Goal: Task Accomplishment & Management: Use online tool/utility

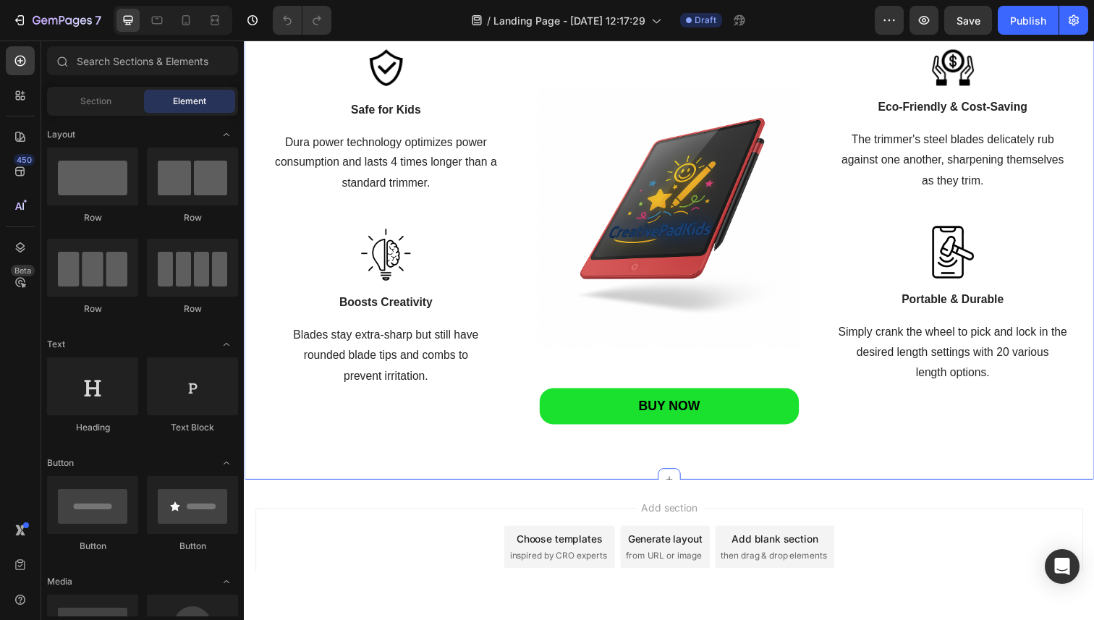
scroll to position [1809, 0]
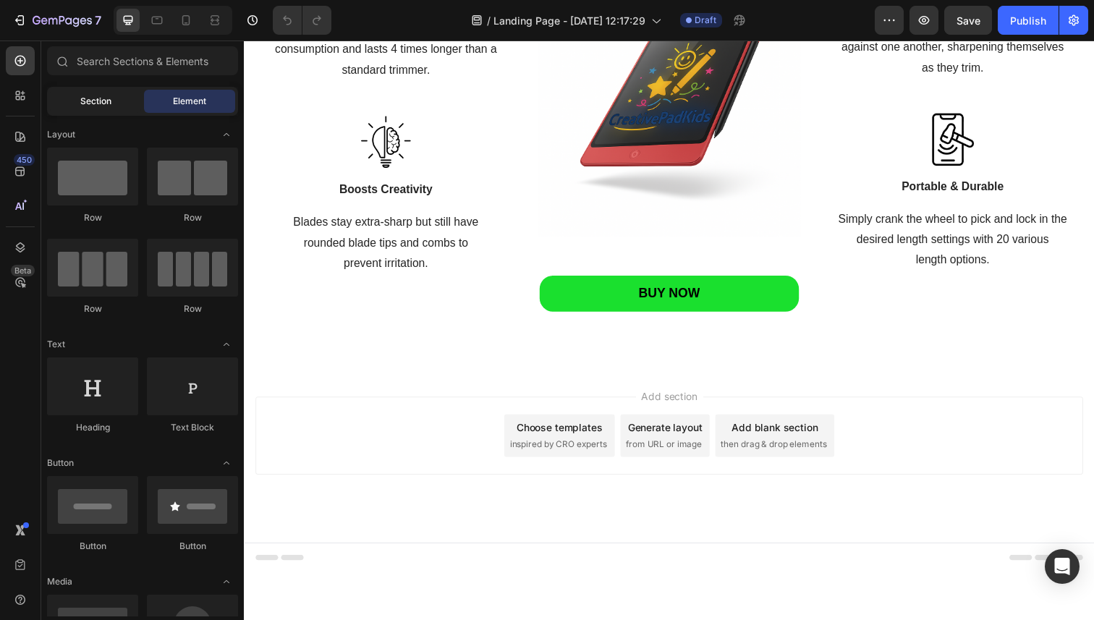
click at [111, 102] on div "Section" at bounding box center [95, 101] width 91 height 23
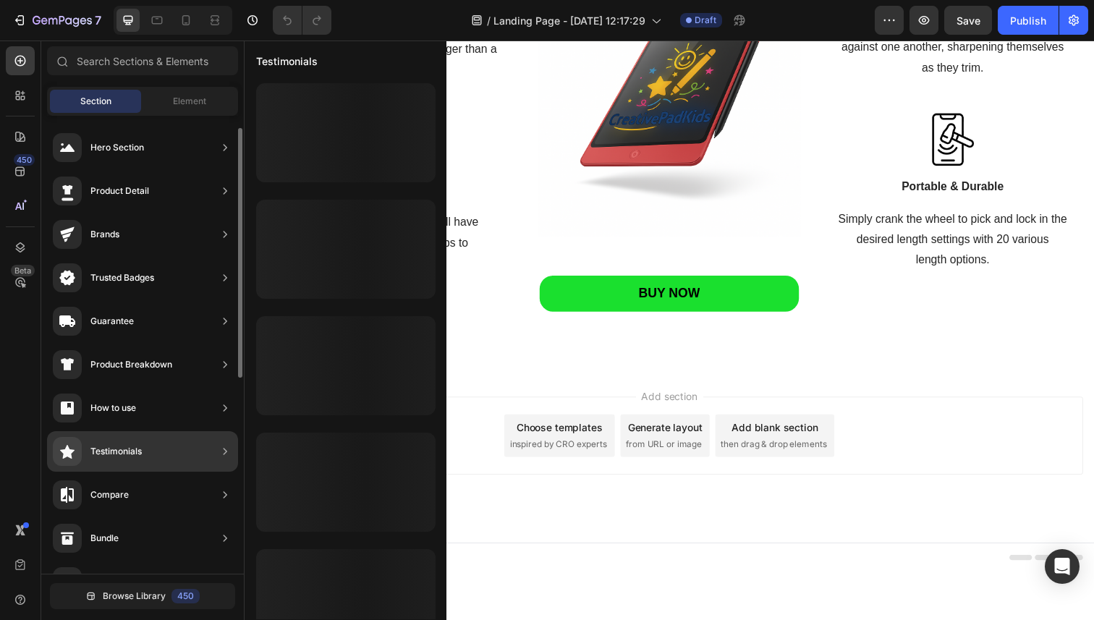
scroll to position [381, 0]
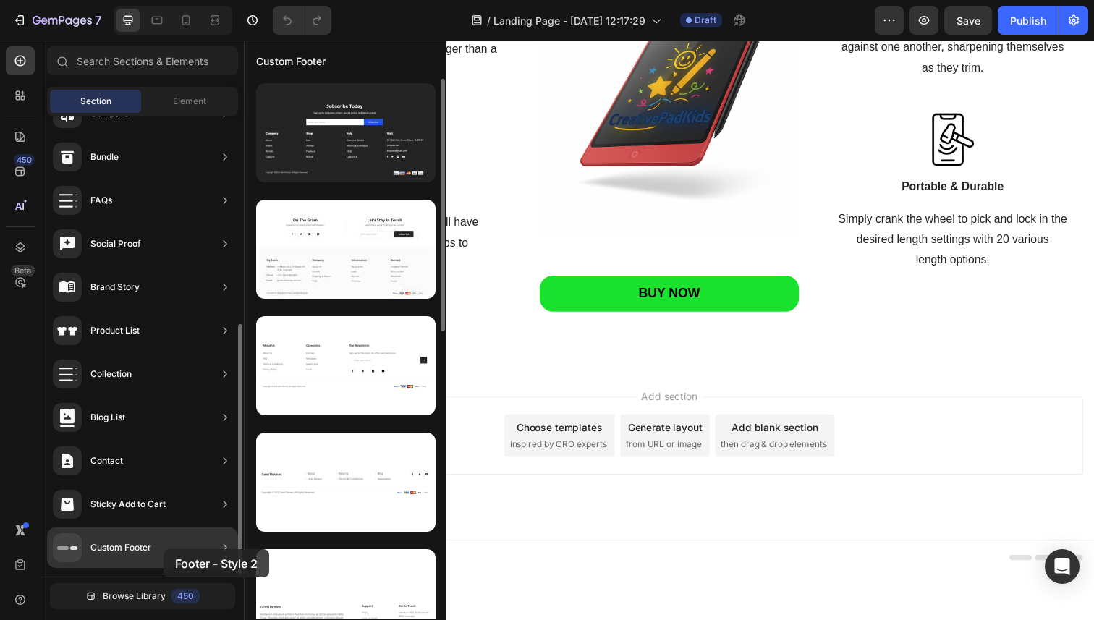
drag, startPoint x: 353, startPoint y: 239, endPoint x: 163, endPoint y: 548, distance: 362.4
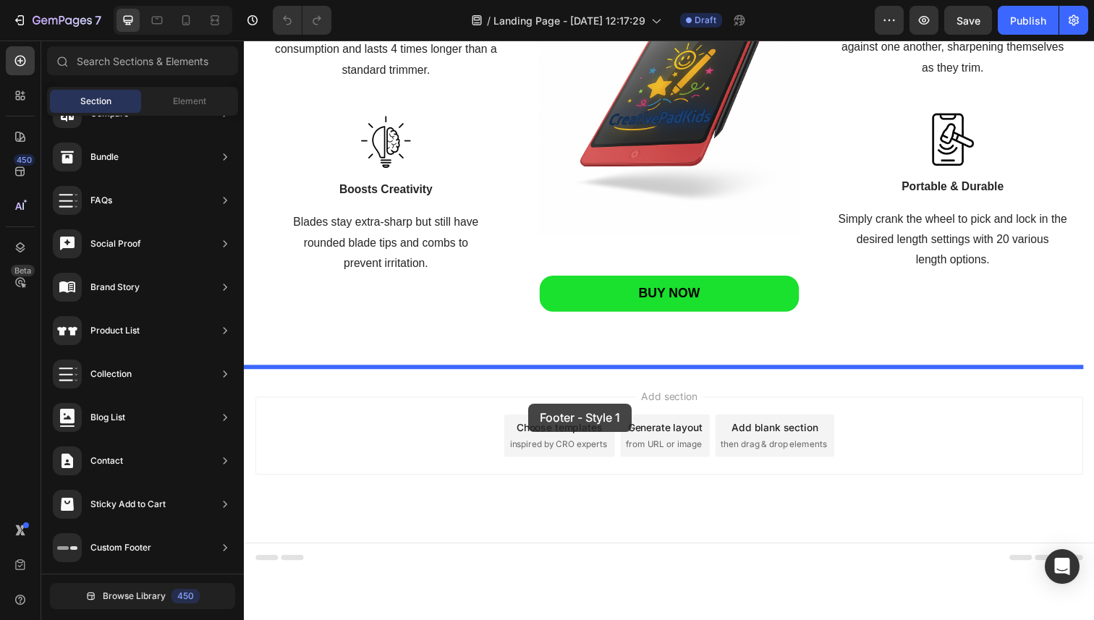
drag, startPoint x: 598, startPoint y: 171, endPoint x: 534, endPoint y: 411, distance: 248.0
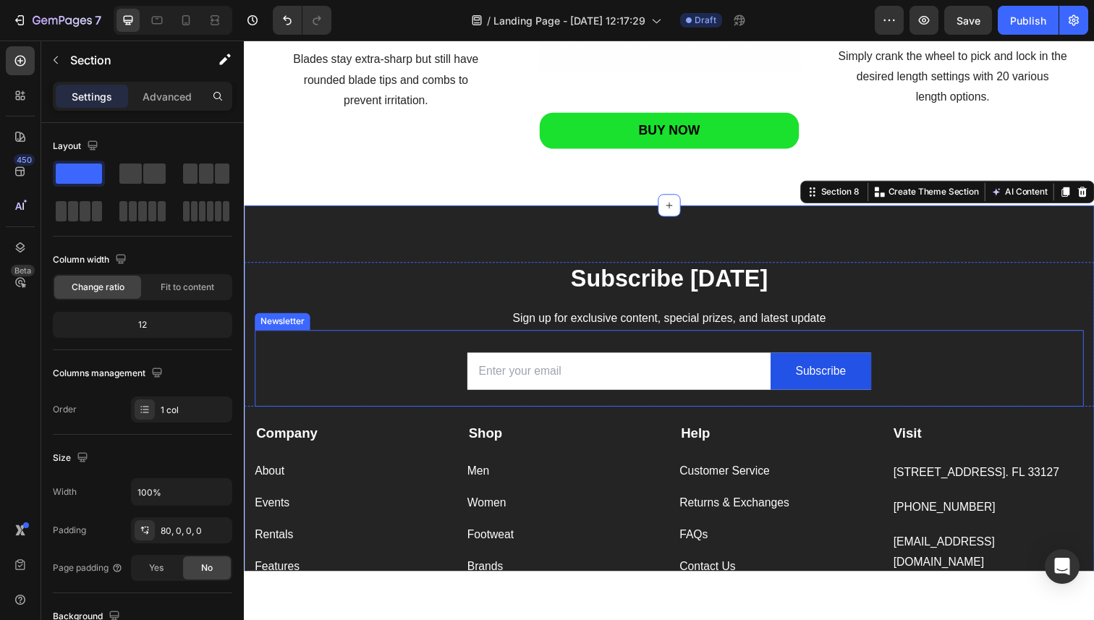
scroll to position [1965, 0]
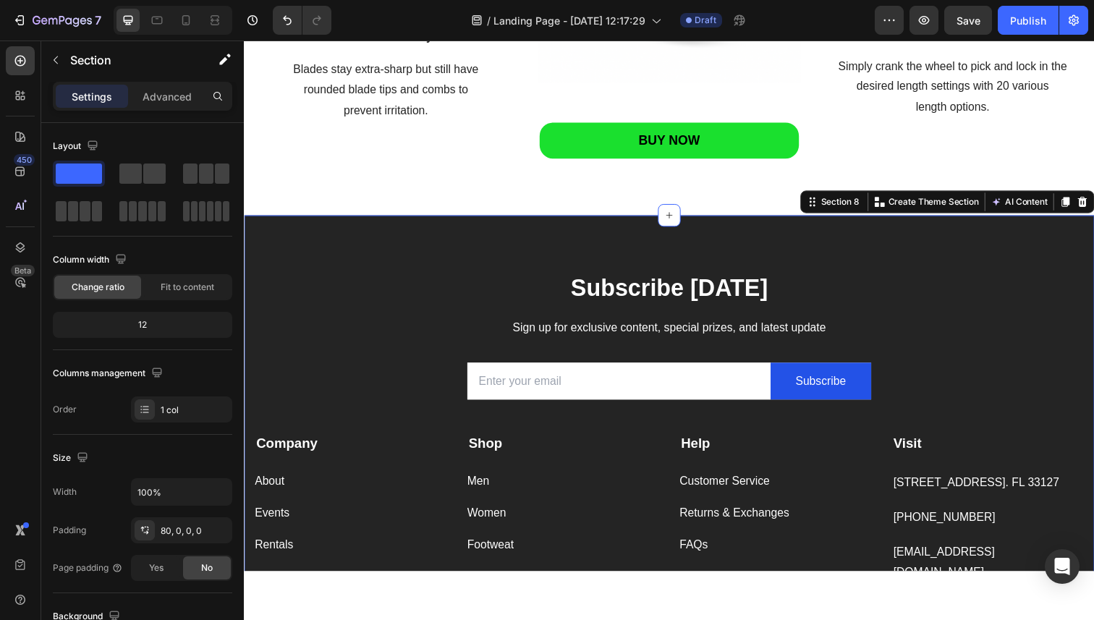
click at [597, 256] on div "Subscribe Today Heading Sign up for exclusive content, special prizes, and late…" at bounding box center [678, 466] width 868 height 494
click at [592, 244] on div "Subscribe Today Heading Sign up for exclusive content, special prizes, and late…" at bounding box center [678, 466] width 868 height 494
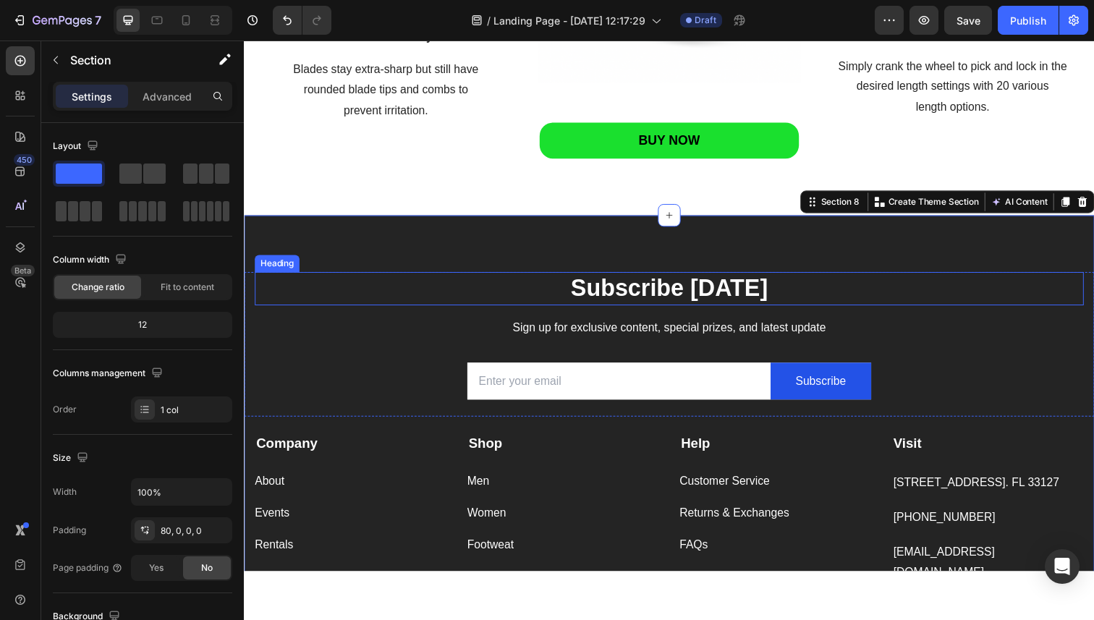
click at [552, 280] on p "Subscribe Today" at bounding box center [678, 294] width 844 height 31
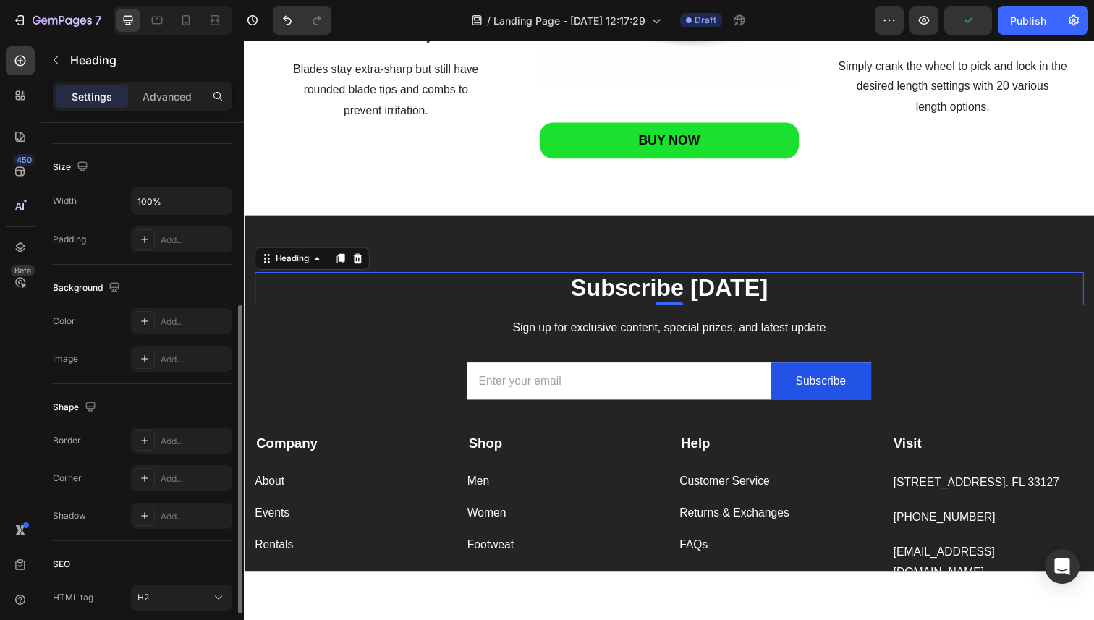
scroll to position [306, 0]
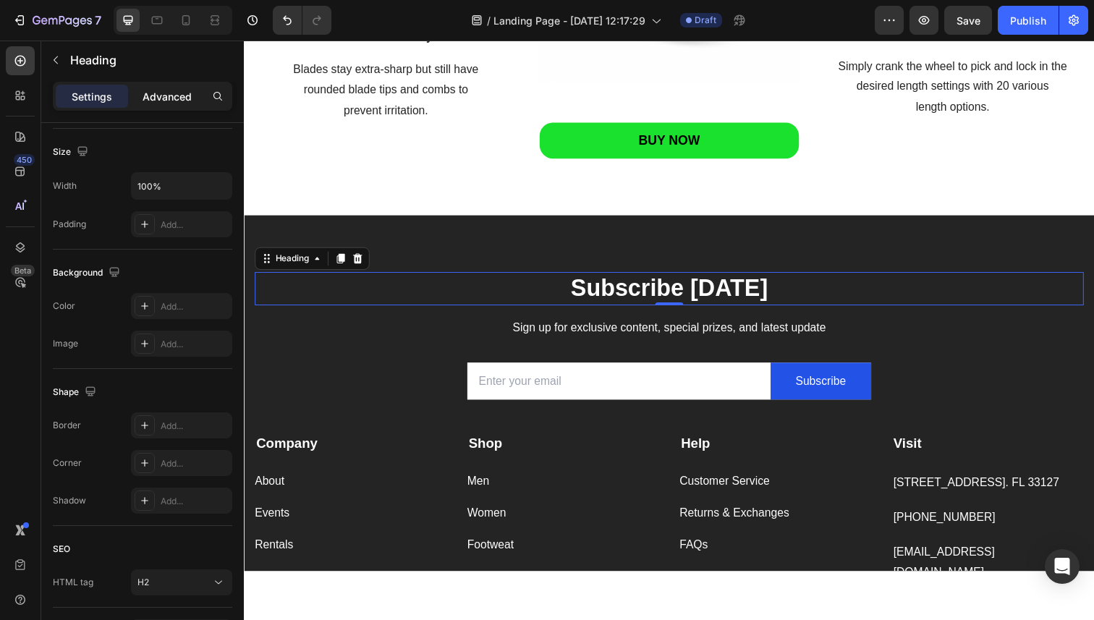
click at [169, 90] on p "Advanced" at bounding box center [167, 96] width 49 height 15
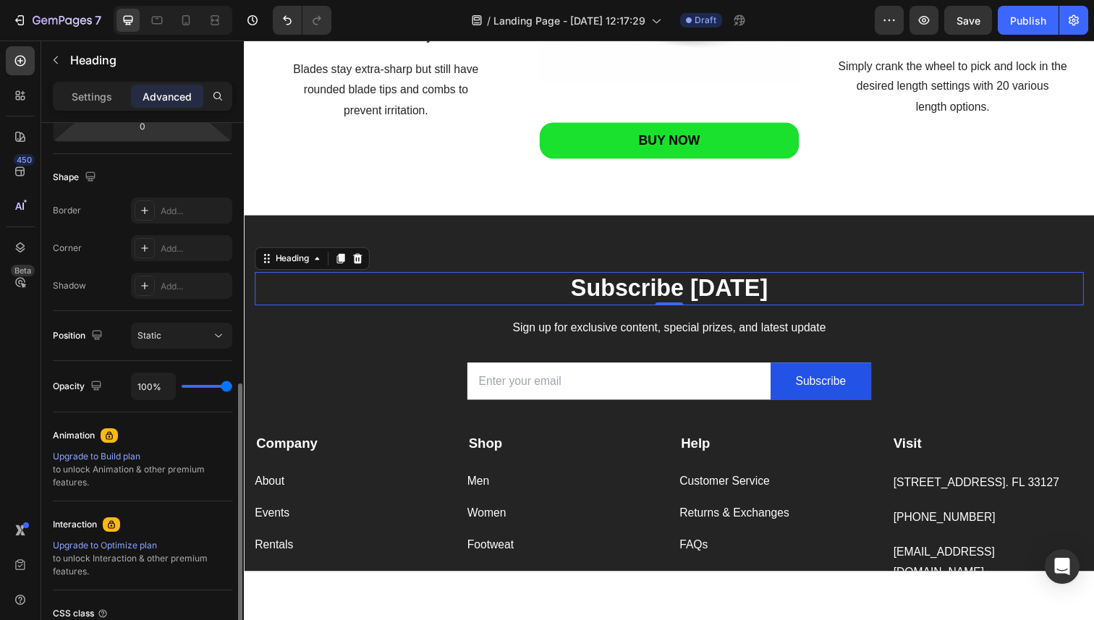
scroll to position [176, 0]
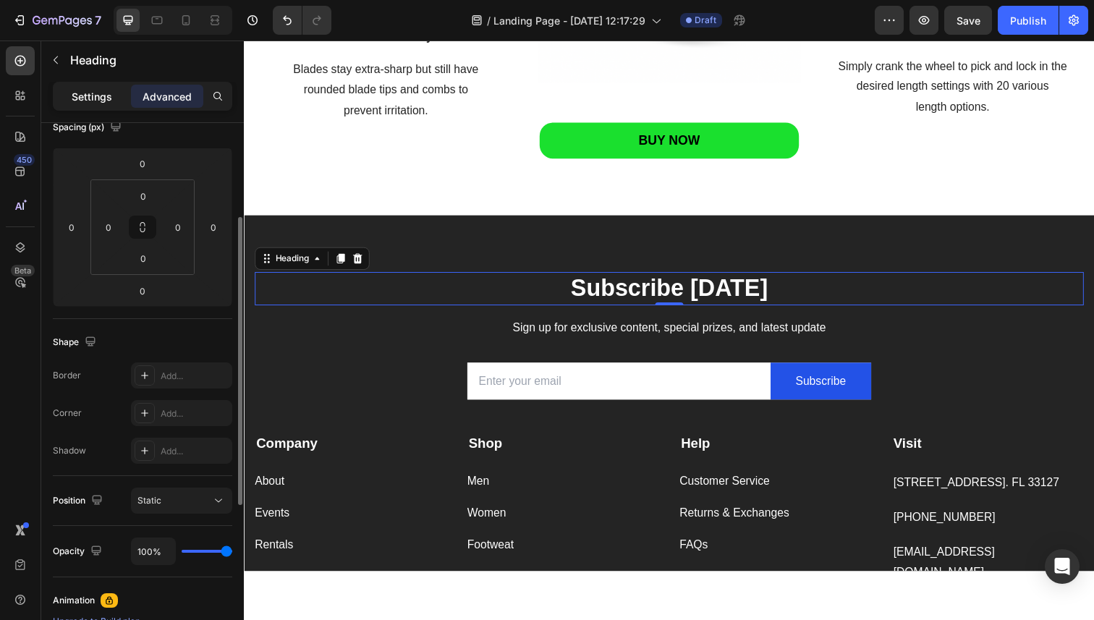
click at [97, 103] on p "Settings" at bounding box center [92, 96] width 41 height 15
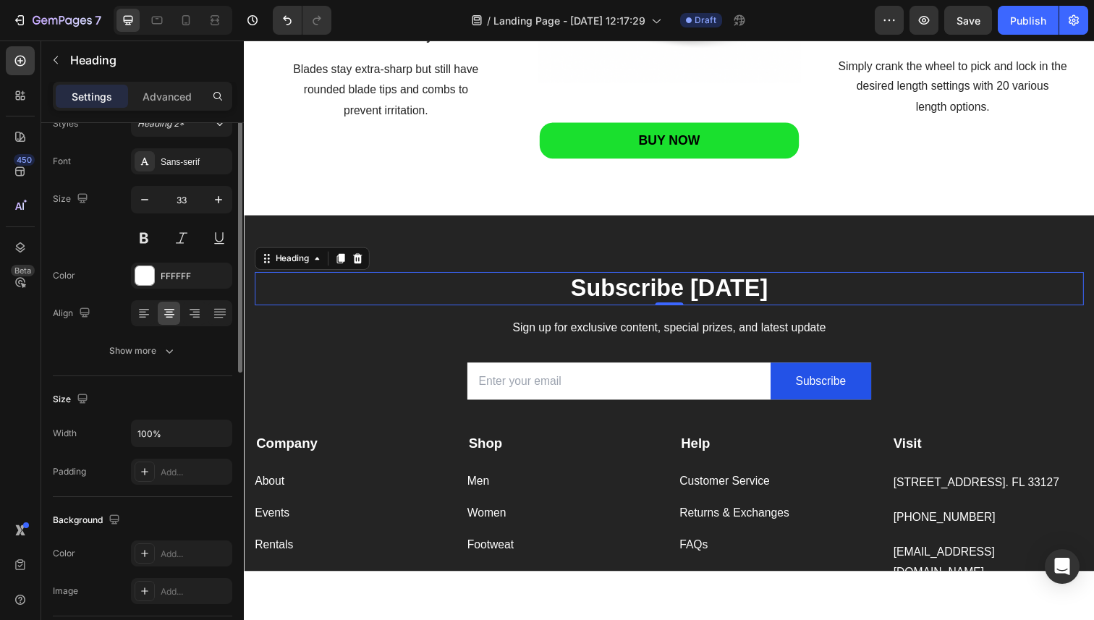
scroll to position [0, 0]
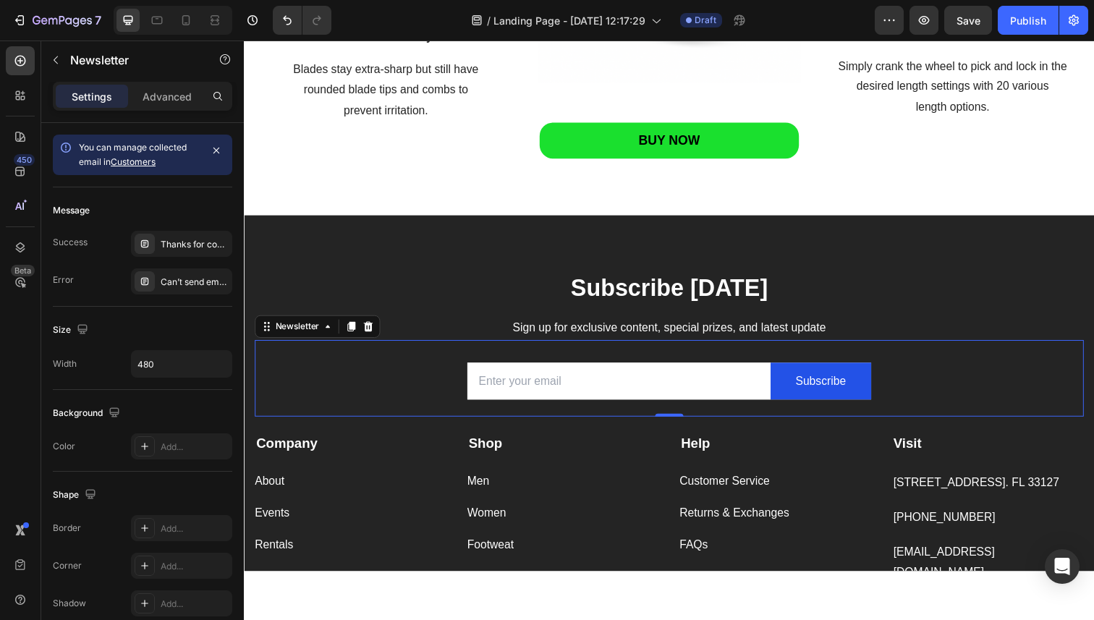
click at [331, 362] on div "Email Field Subscribe Submit Button Row Newsletter 0" at bounding box center [678, 386] width 846 height 79
click at [399, 260] on div "Subscribe Today Heading Sign up for exclusive content, special prizes, and late…" at bounding box center [678, 466] width 868 height 494
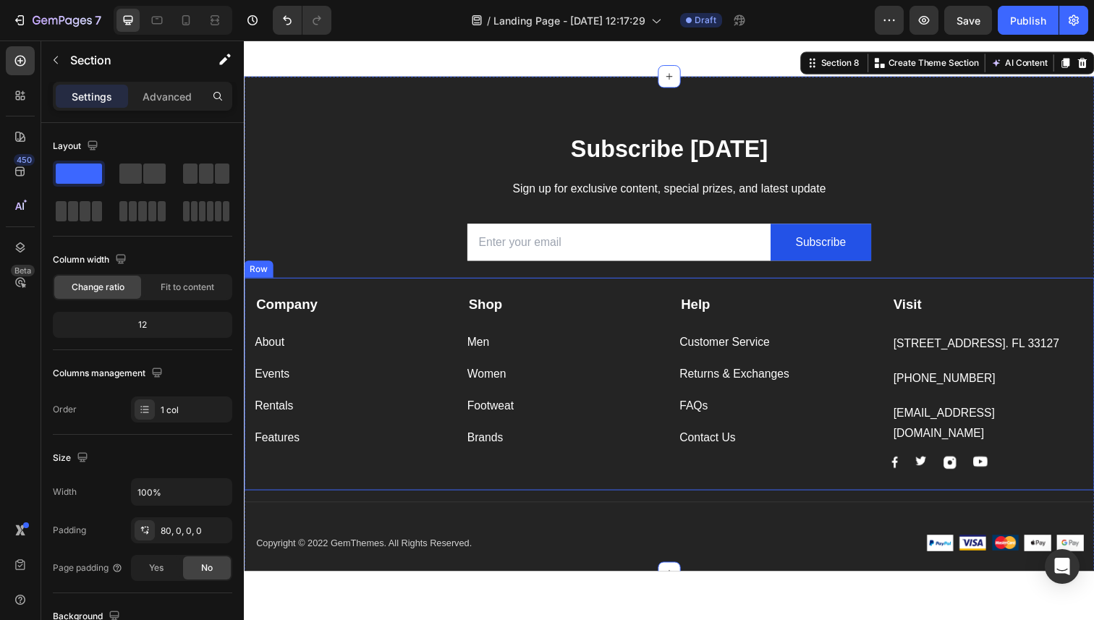
scroll to position [2103, 0]
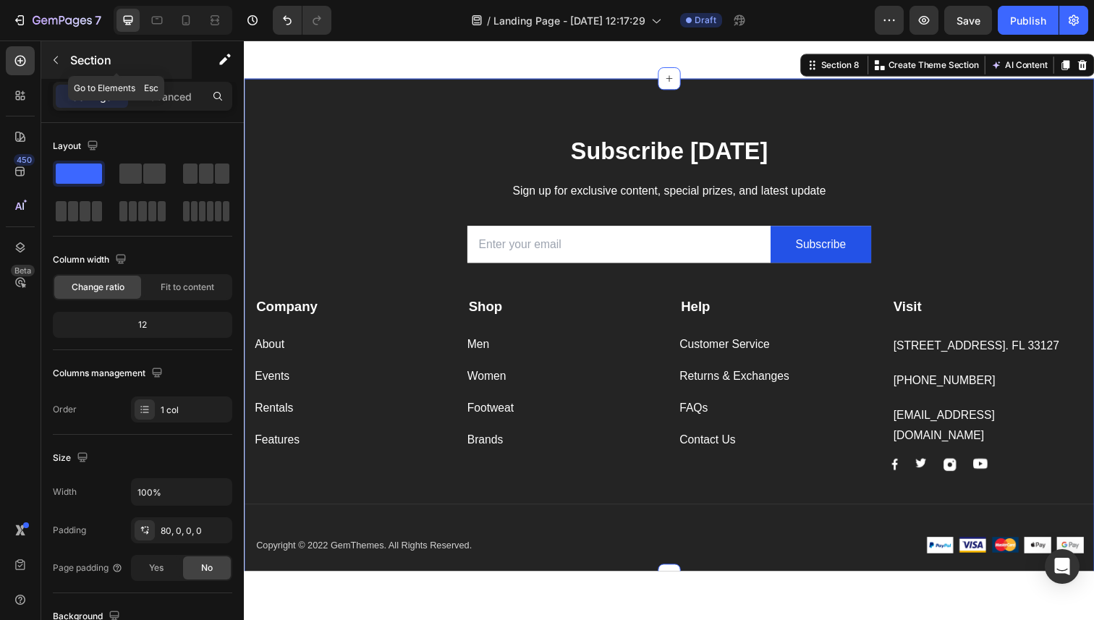
click at [89, 61] on p "Section" at bounding box center [129, 59] width 119 height 17
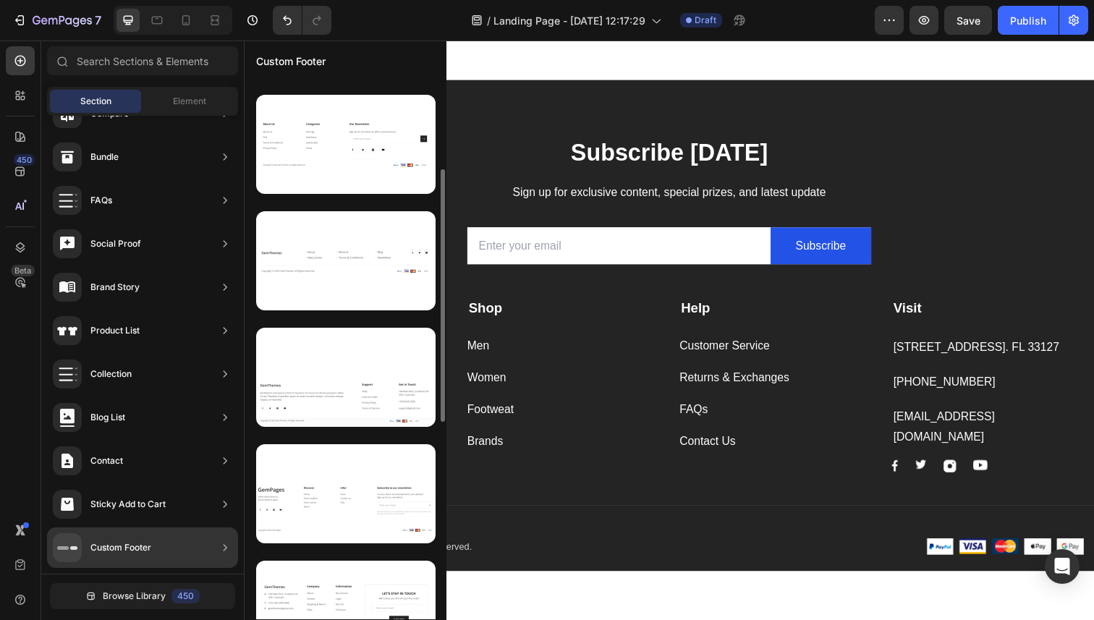
scroll to position [284, 0]
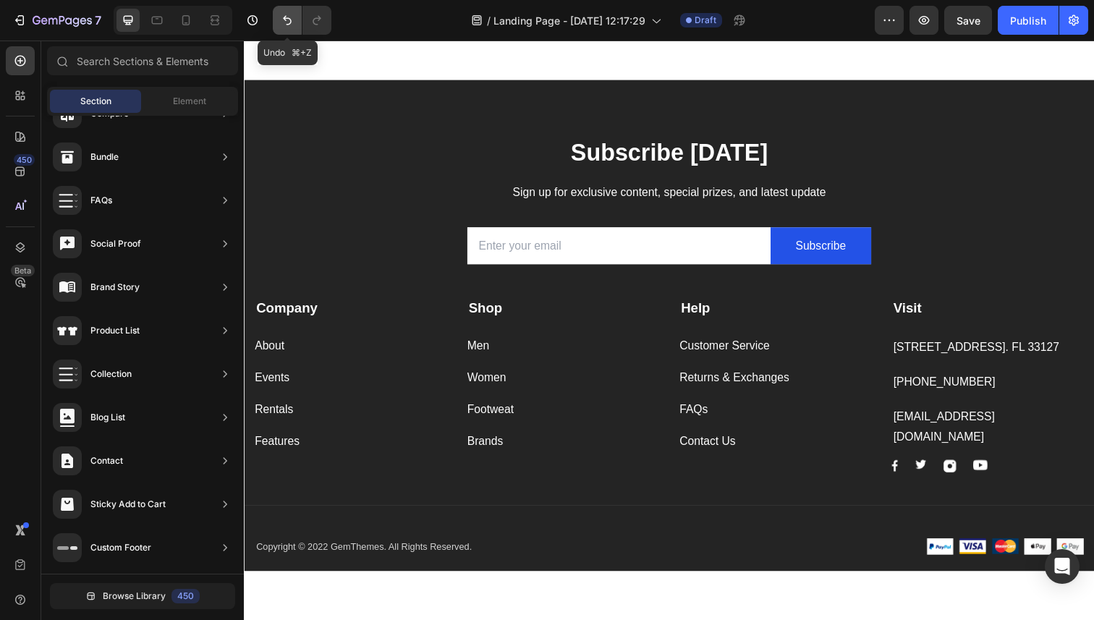
click at [274, 27] on button "Undo/Redo" at bounding box center [287, 20] width 29 height 29
drag, startPoint x: 286, startPoint y: 12, endPoint x: 85, endPoint y: 22, distance: 200.7
click at [286, 12] on button "Undo/Redo" at bounding box center [287, 20] width 29 height 29
click at [391, 128] on div "Subscribe Today Heading Sign up for exclusive content, special prizes, and late…" at bounding box center [678, 334] width 868 height 507
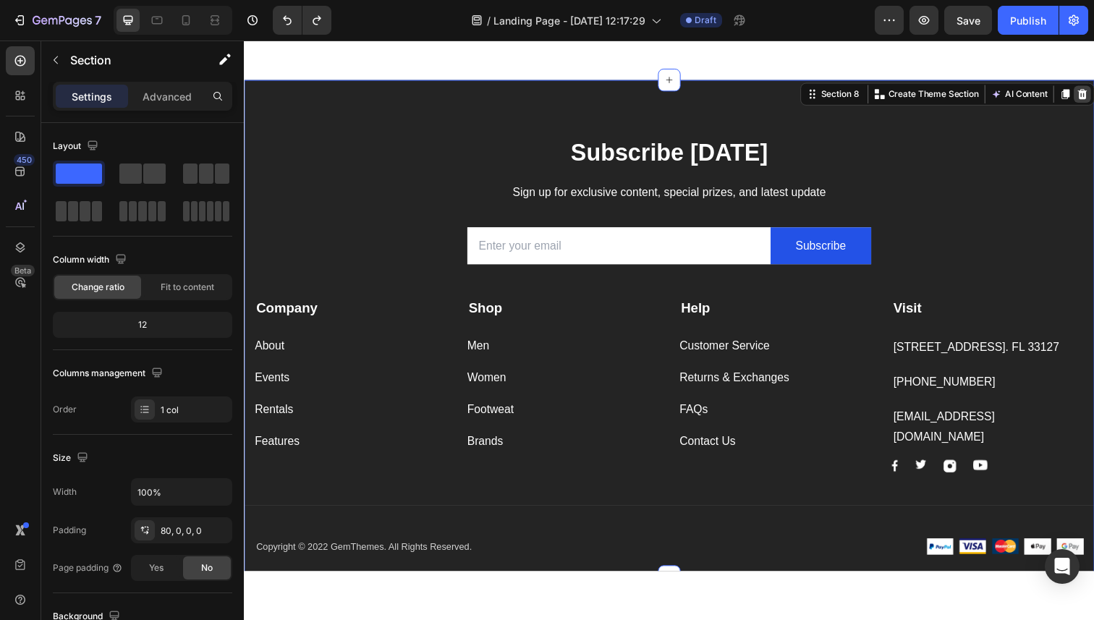
click at [1093, 96] on icon at bounding box center [1100, 96] width 12 height 12
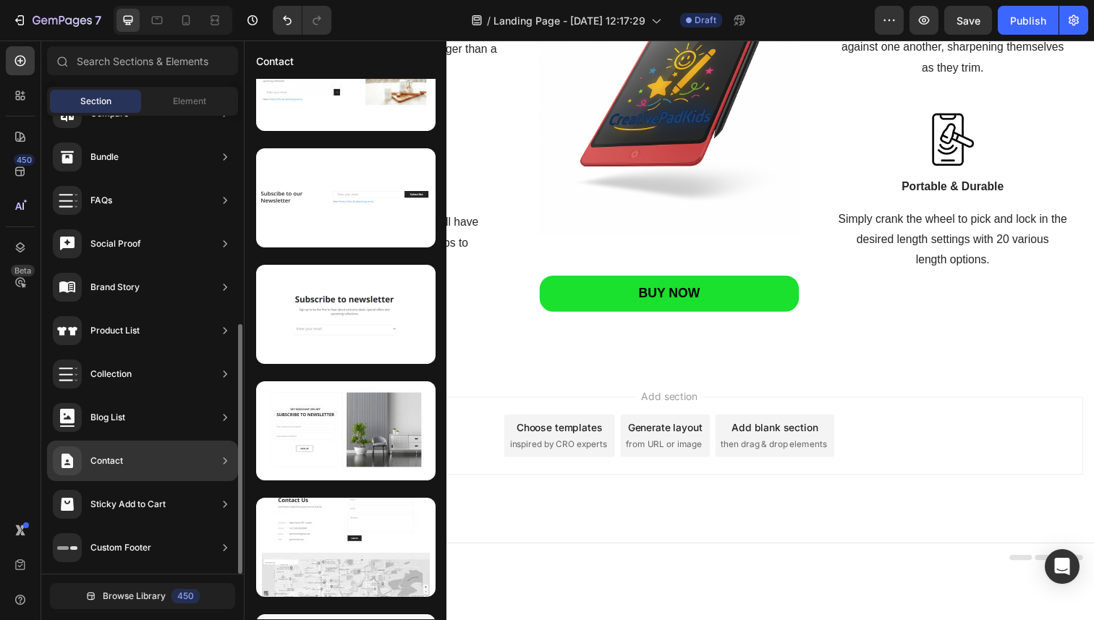
scroll to position [0, 0]
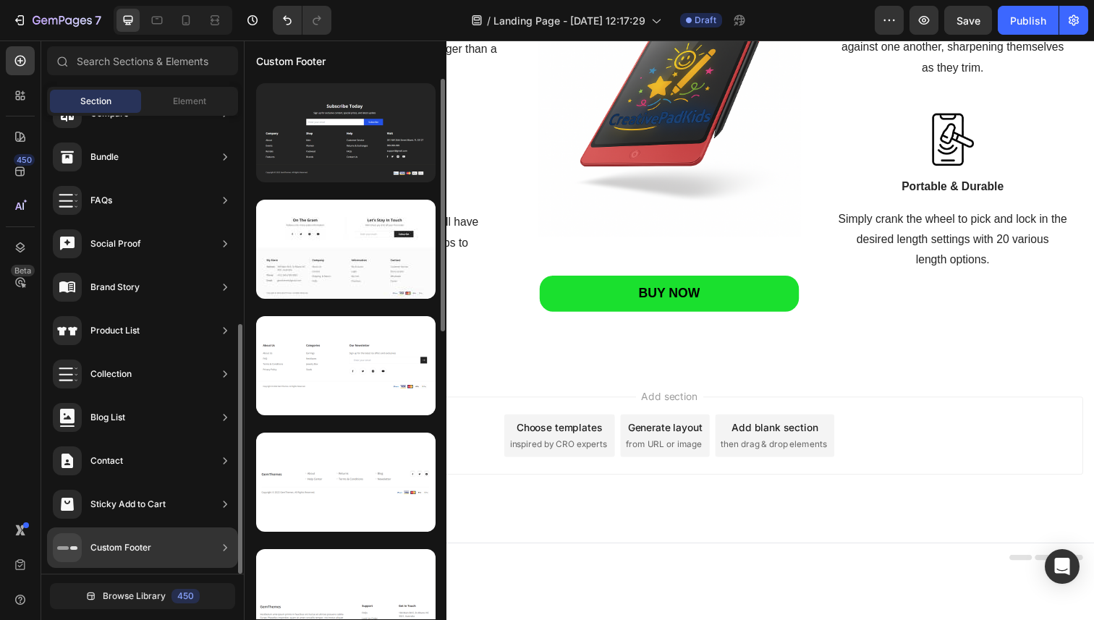
click at [119, 535] on div "Custom Footer" at bounding box center [102, 547] width 98 height 29
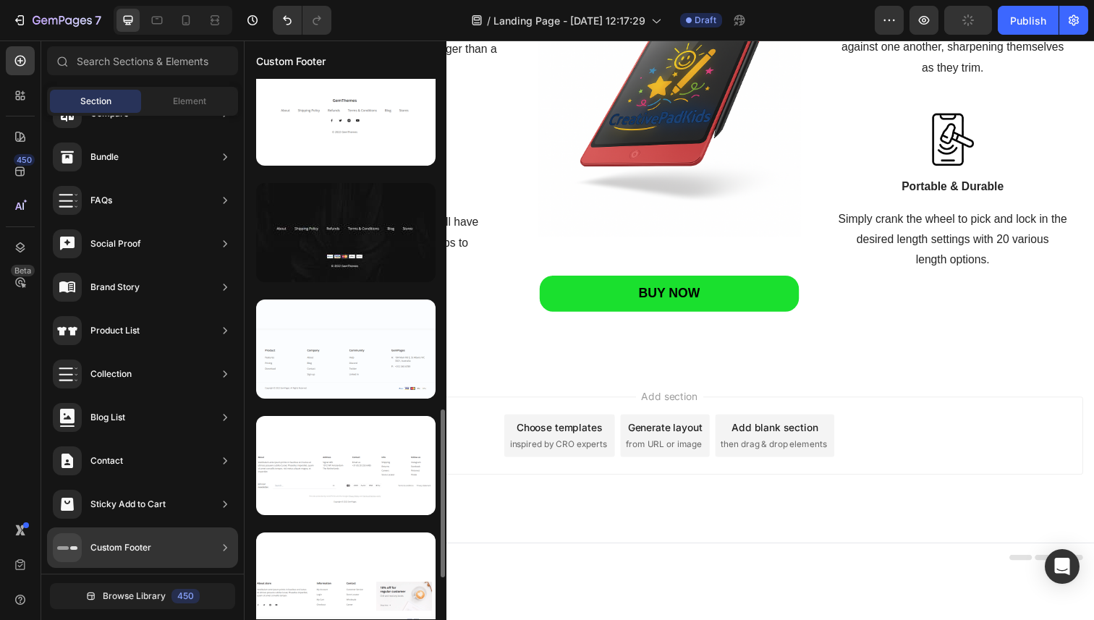
scroll to position [1064, 0]
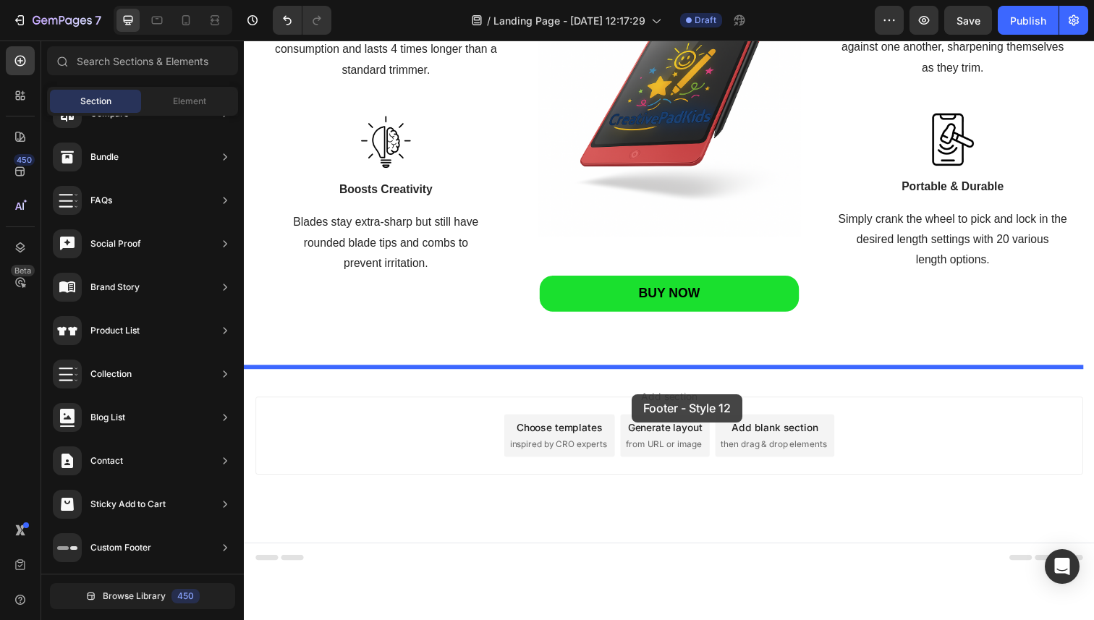
drag, startPoint x: 642, startPoint y: 302, endPoint x: 640, endPoint y: 402, distance: 99.1
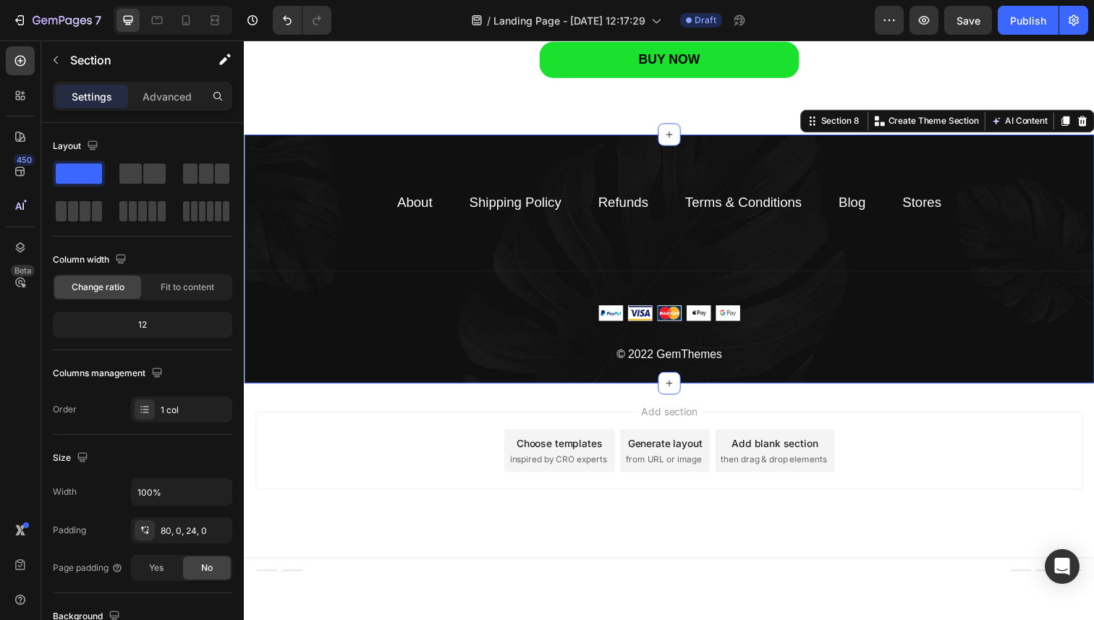
scroll to position [2063, 0]
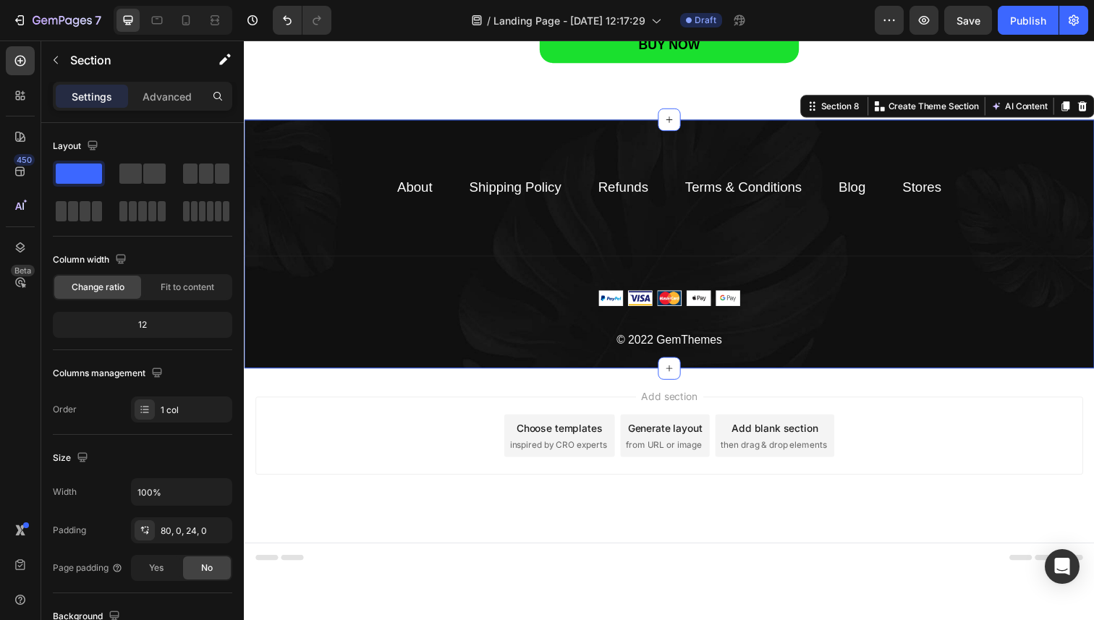
click at [389, 458] on div "Add section Choose templates inspired by CRO experts Generate layout from URL o…" at bounding box center [677, 444] width 845 height 80
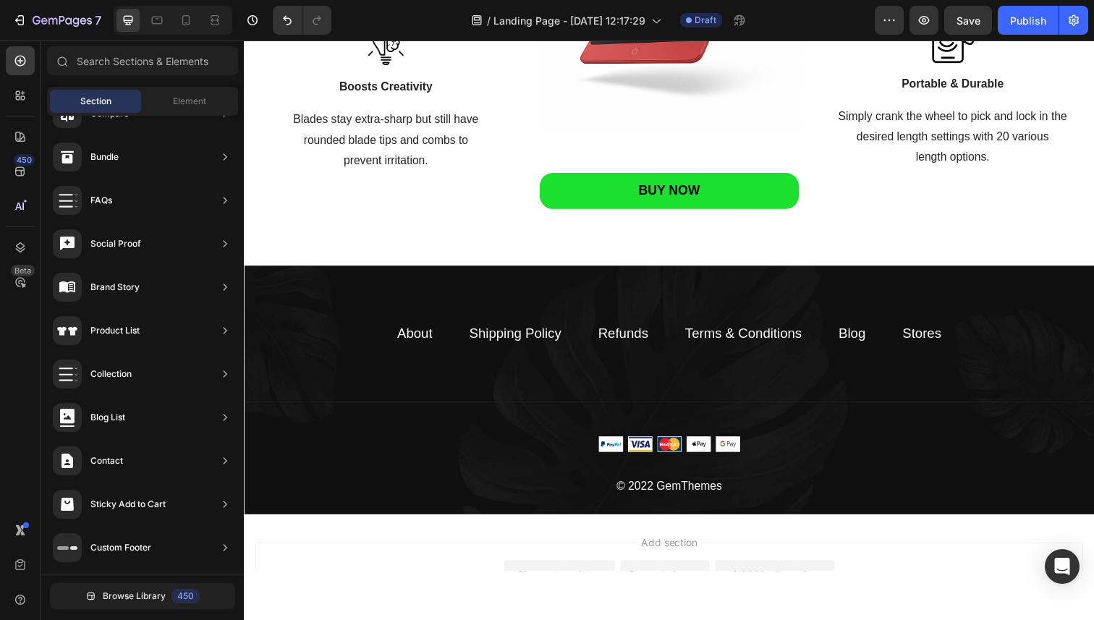
scroll to position [1882, 0]
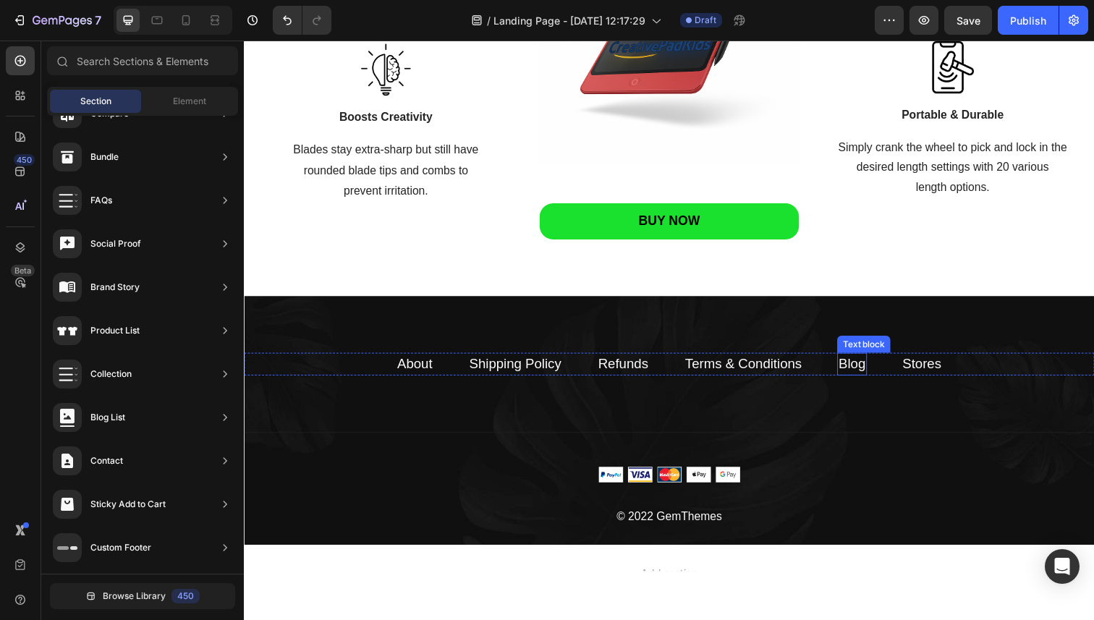
click at [867, 368] on link "Blog" at bounding box center [864, 370] width 27 height 15
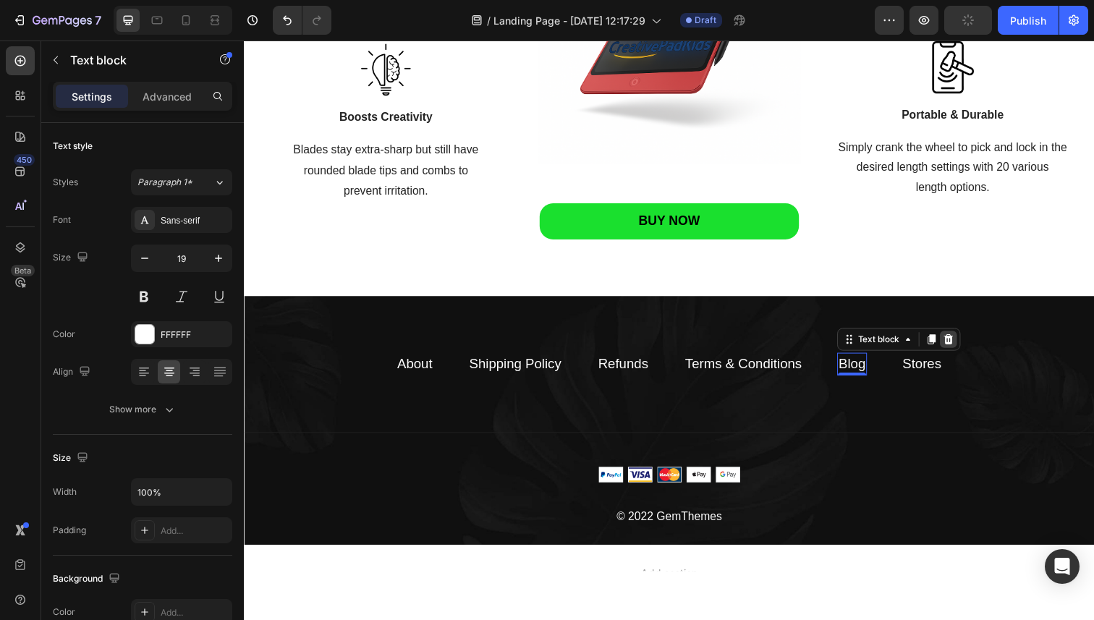
click at [959, 344] on icon at bounding box center [963, 346] width 9 height 10
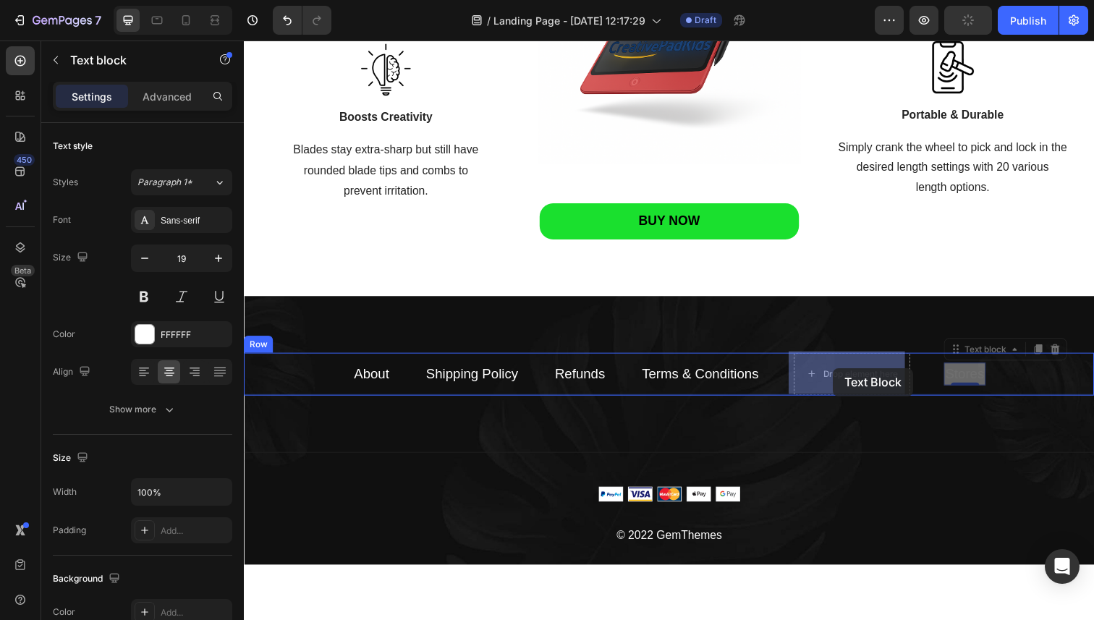
drag, startPoint x: 975, startPoint y: 376, endPoint x: 845, endPoint y: 375, distance: 130.2
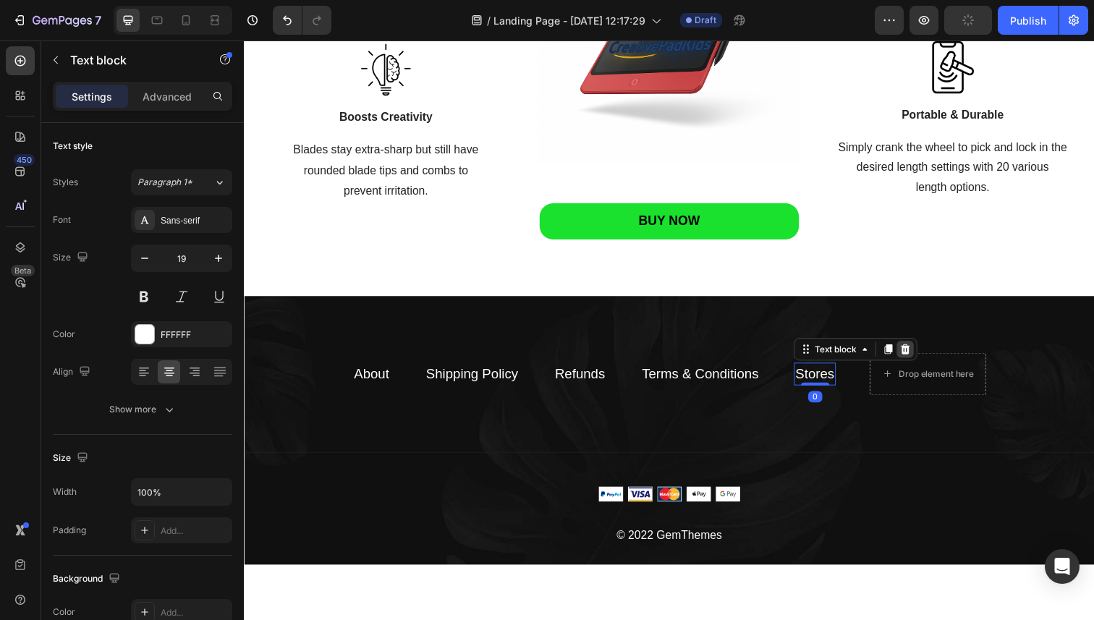
click at [913, 350] on icon at bounding box center [919, 356] width 12 height 12
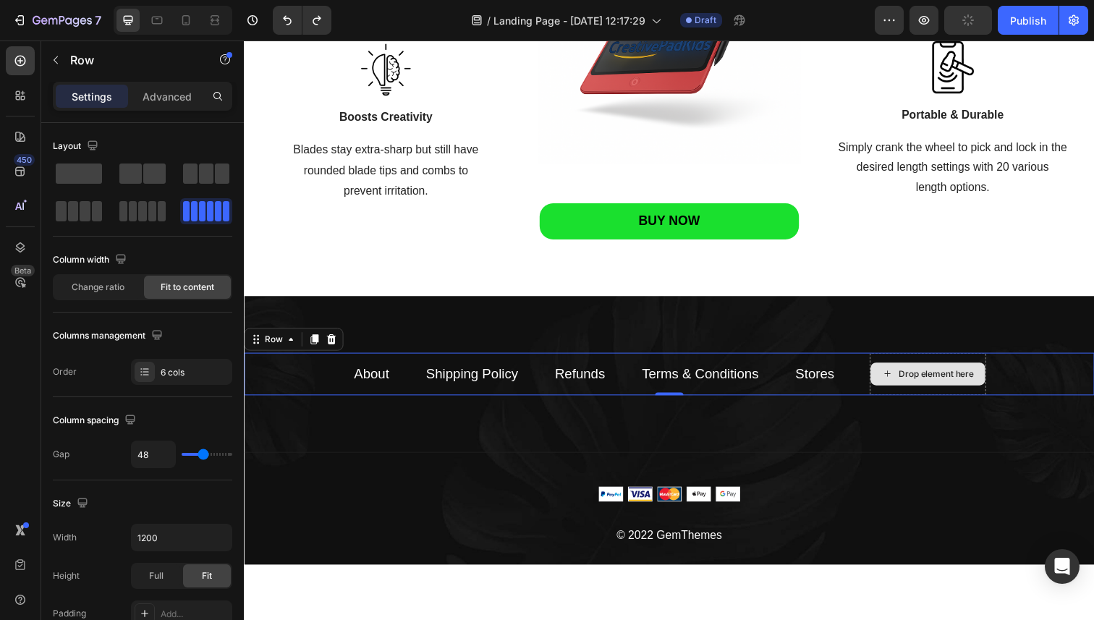
click at [948, 365] on div "Drop element here" at bounding box center [942, 381] width 119 height 43
click at [337, 337] on div at bounding box center [332, 345] width 17 height 17
click at [964, 361] on div "Drop element here" at bounding box center [942, 381] width 119 height 43
click at [865, 577] on div at bounding box center [669, 330] width 850 height 579
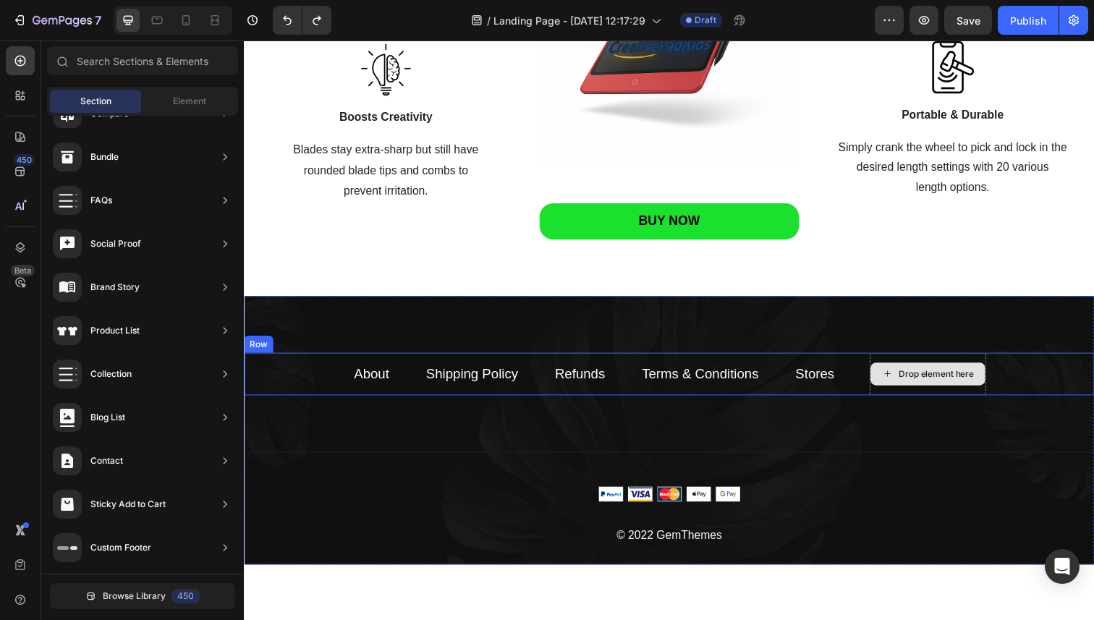
click at [968, 372] on div "Drop element here" at bounding box center [941, 381] width 117 height 23
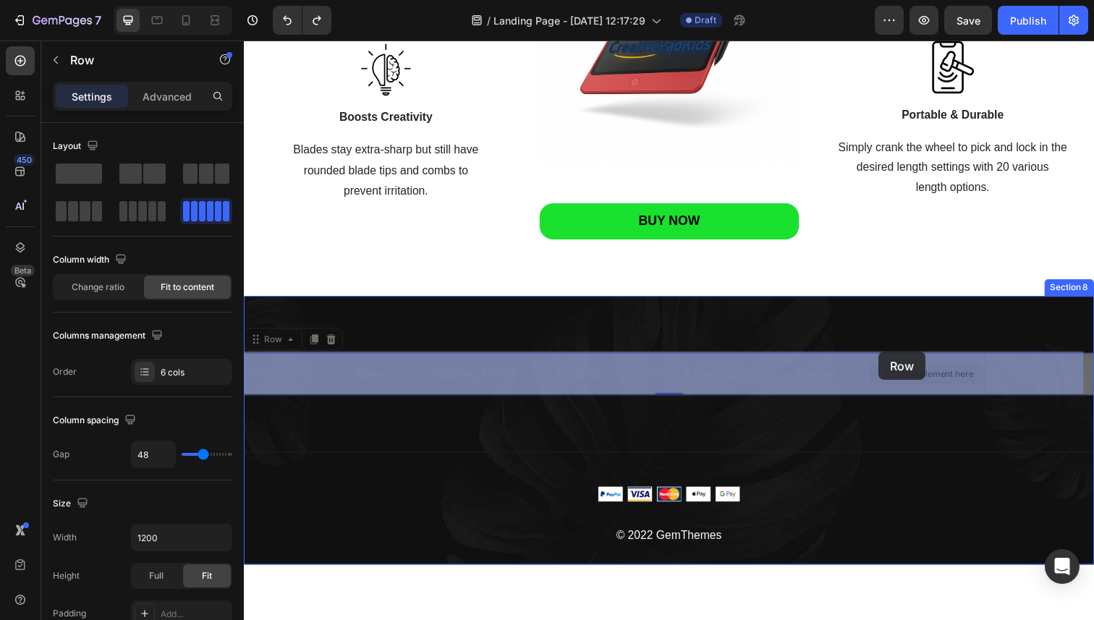
drag, startPoint x: 983, startPoint y: 361, endPoint x: 892, endPoint y: 358, distance: 91.2
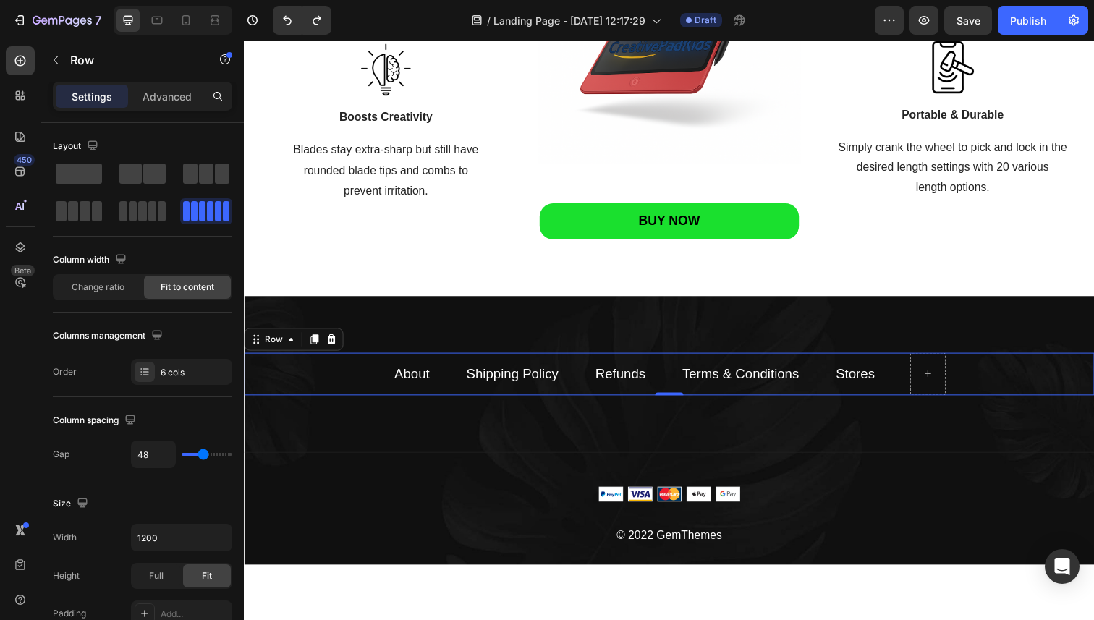
click at [798, 582] on div at bounding box center [669, 330] width 850 height 579
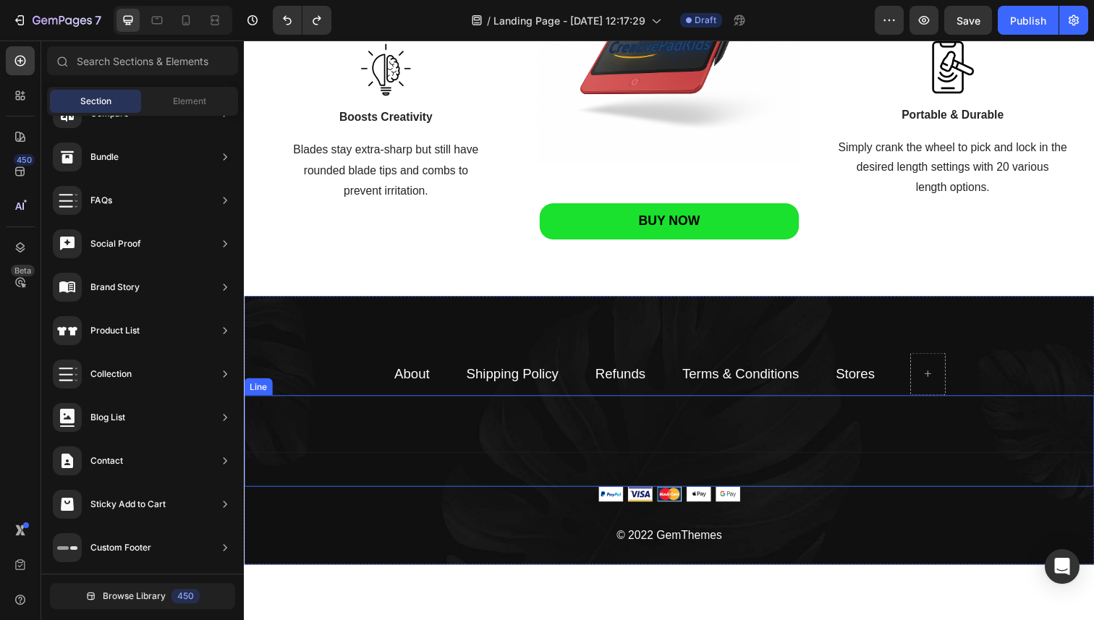
click at [510, 472] on div "Title Line" at bounding box center [678, 449] width 868 height 93
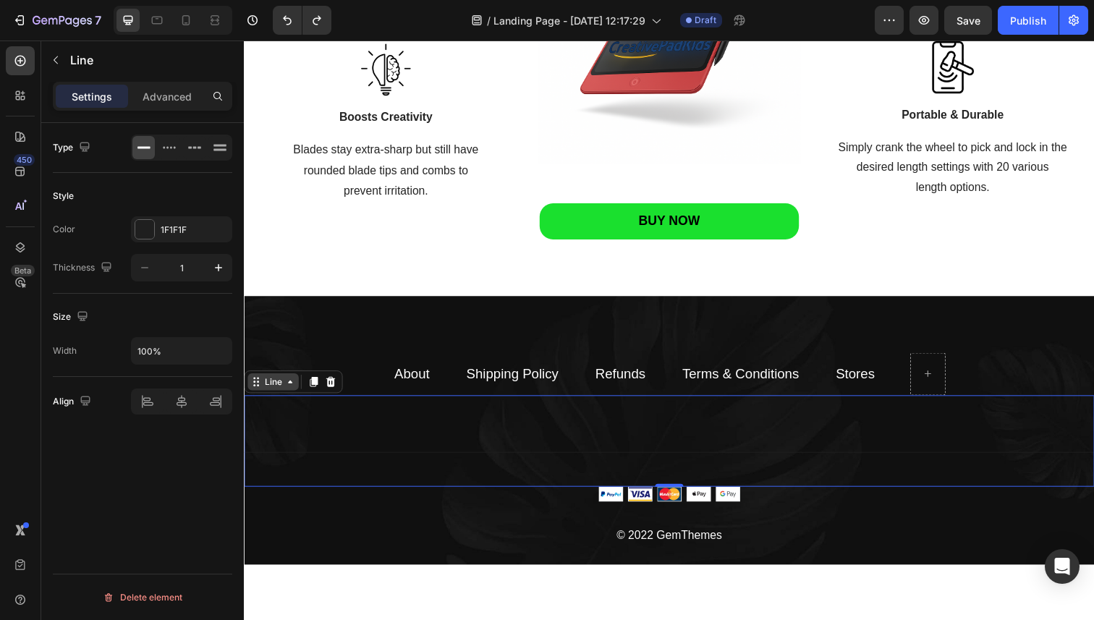
click at [289, 388] on icon at bounding box center [291, 389] width 4 height 3
click at [164, 140] on icon at bounding box center [169, 147] width 14 height 14
click at [150, 149] on div at bounding box center [143, 147] width 22 height 23
click at [221, 151] on icon at bounding box center [220, 147] width 14 height 14
click at [160, 101] on p "Advanced" at bounding box center [167, 96] width 49 height 15
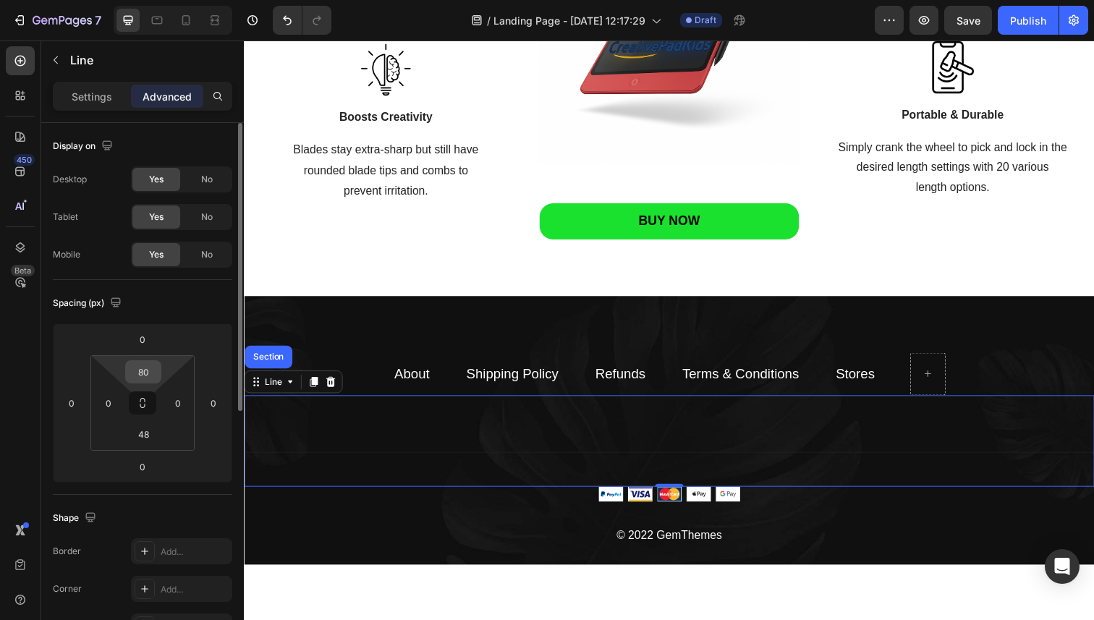
click at [137, 378] on input "80" at bounding box center [143, 372] width 29 height 22
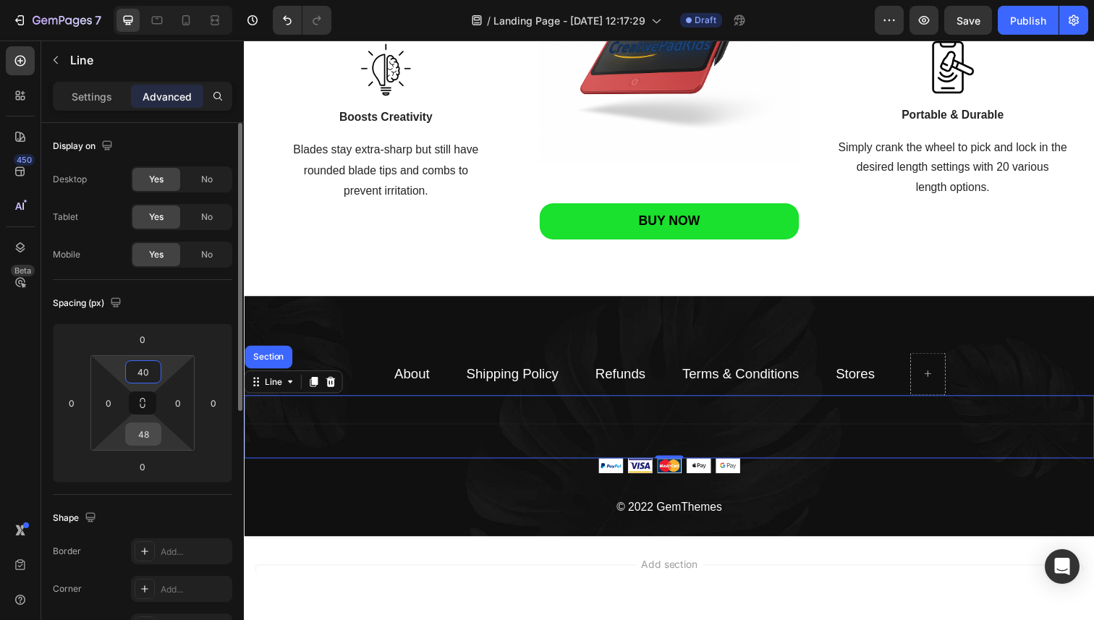
type input "40"
click at [140, 426] on input "48" at bounding box center [143, 434] width 29 height 22
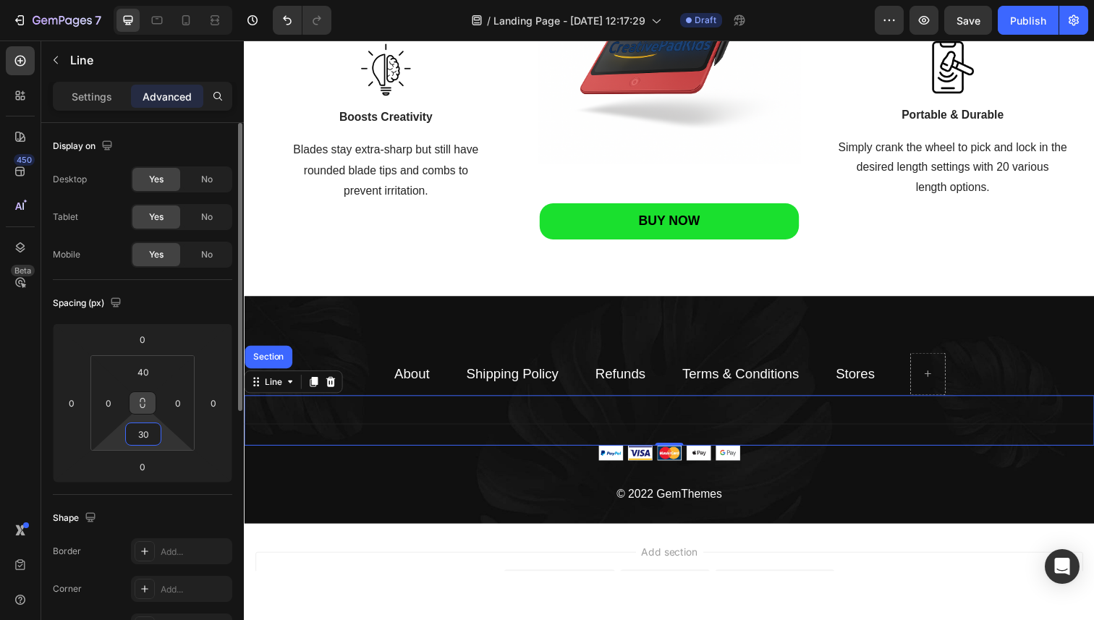
type input "3"
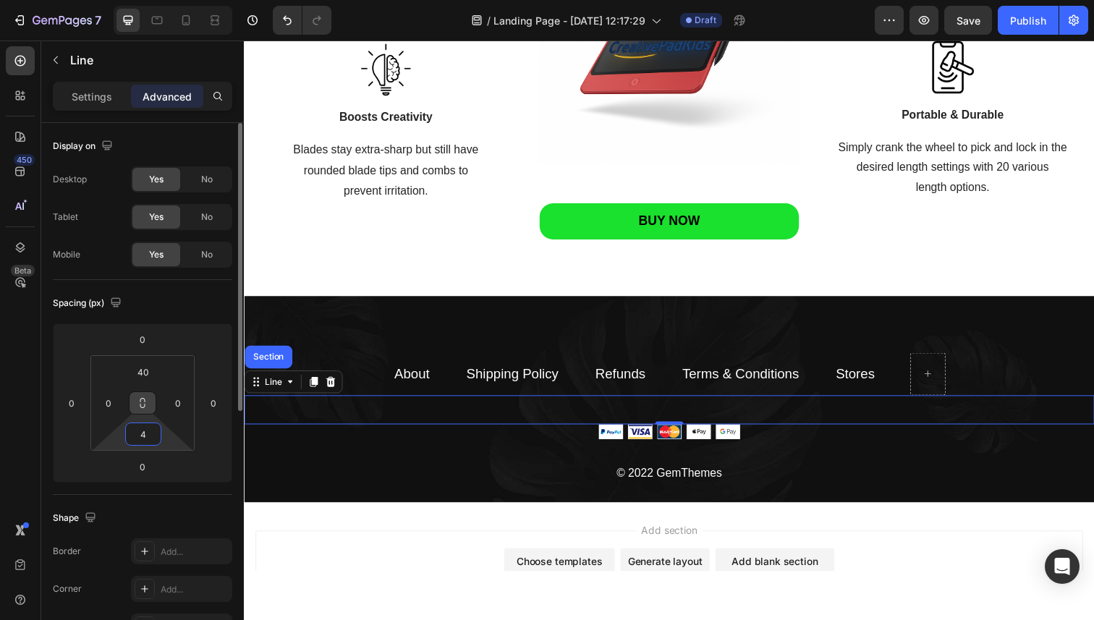
type input "40"
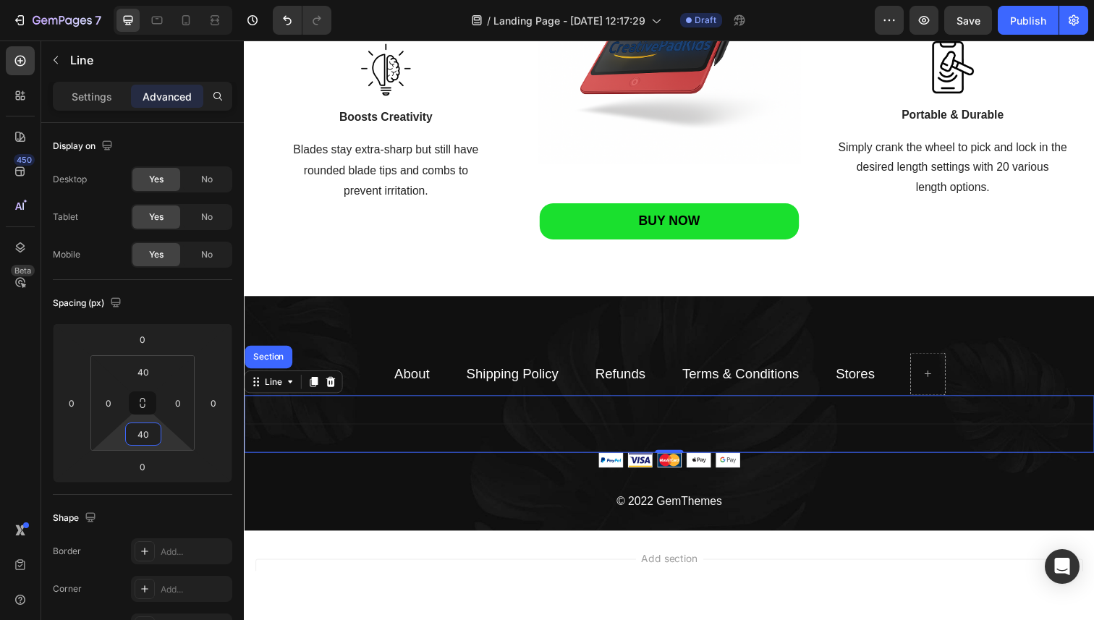
click at [313, 557] on div "Add section Choose templates inspired by CRO experts Generate layout from URL o…" at bounding box center [678, 630] width 868 height 178
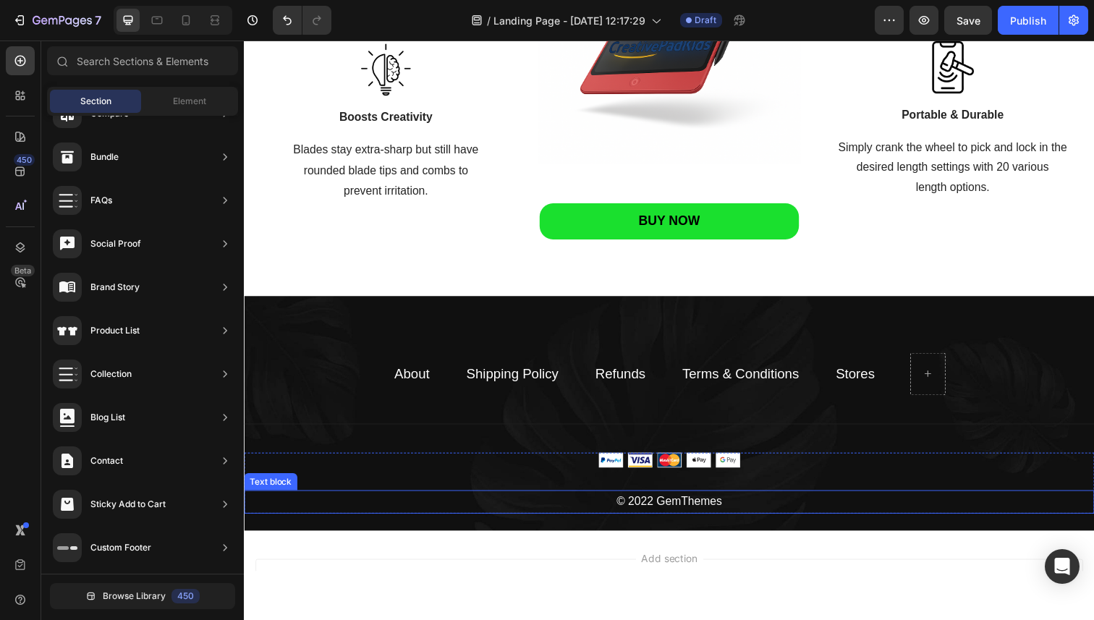
click at [649, 513] on p "© 2022 GemThemes" at bounding box center [677, 511] width 865 height 21
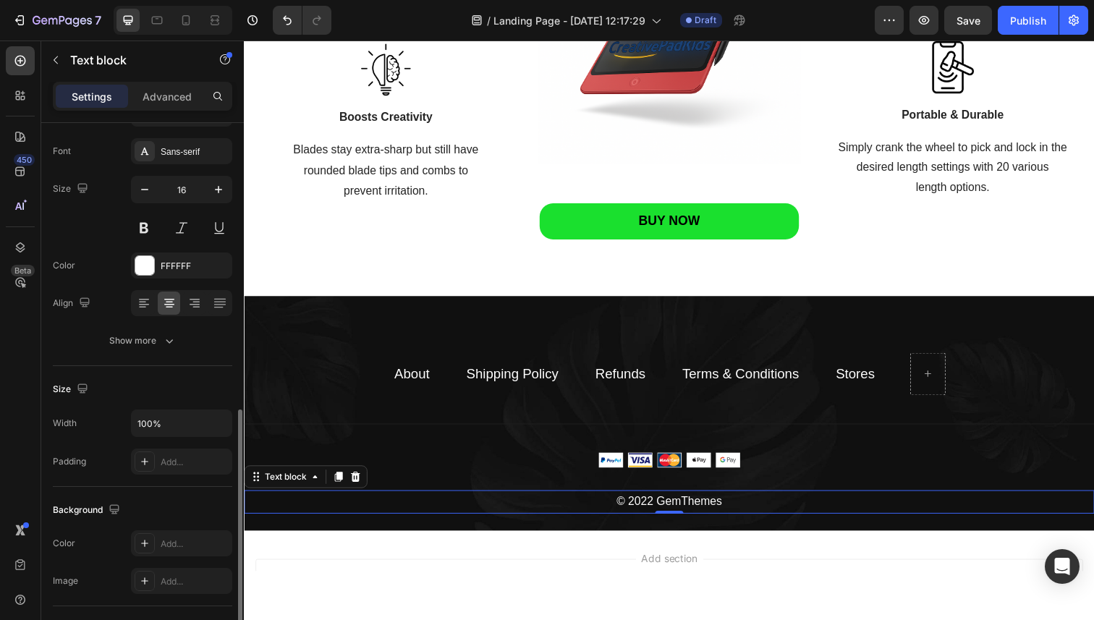
scroll to position [0, 0]
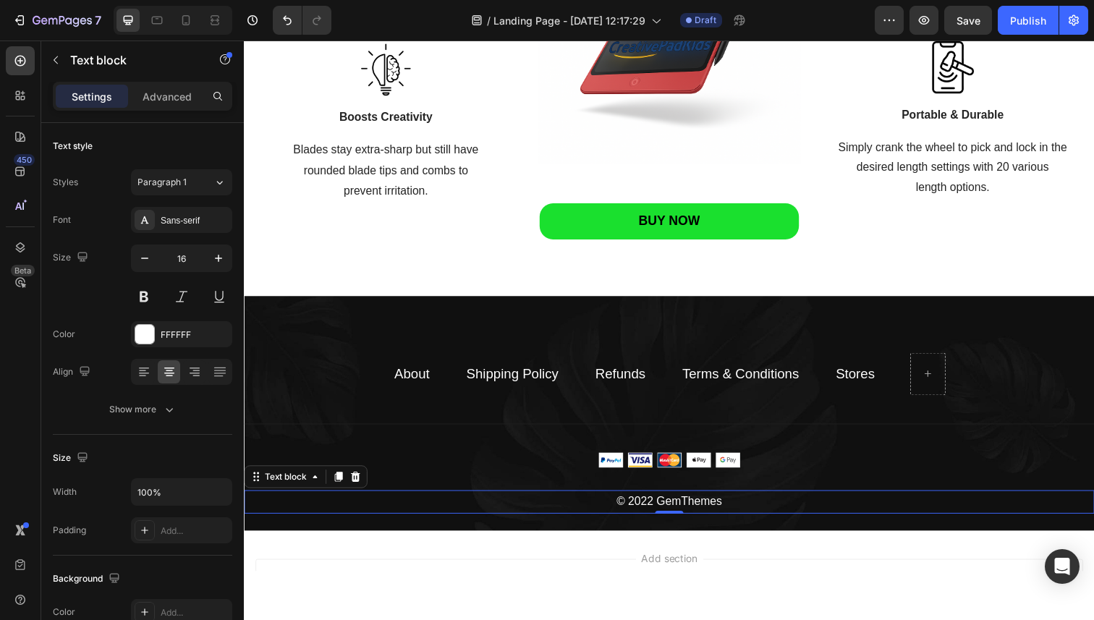
click at [668, 509] on p "© 2022 GemThemes" at bounding box center [677, 511] width 865 height 21
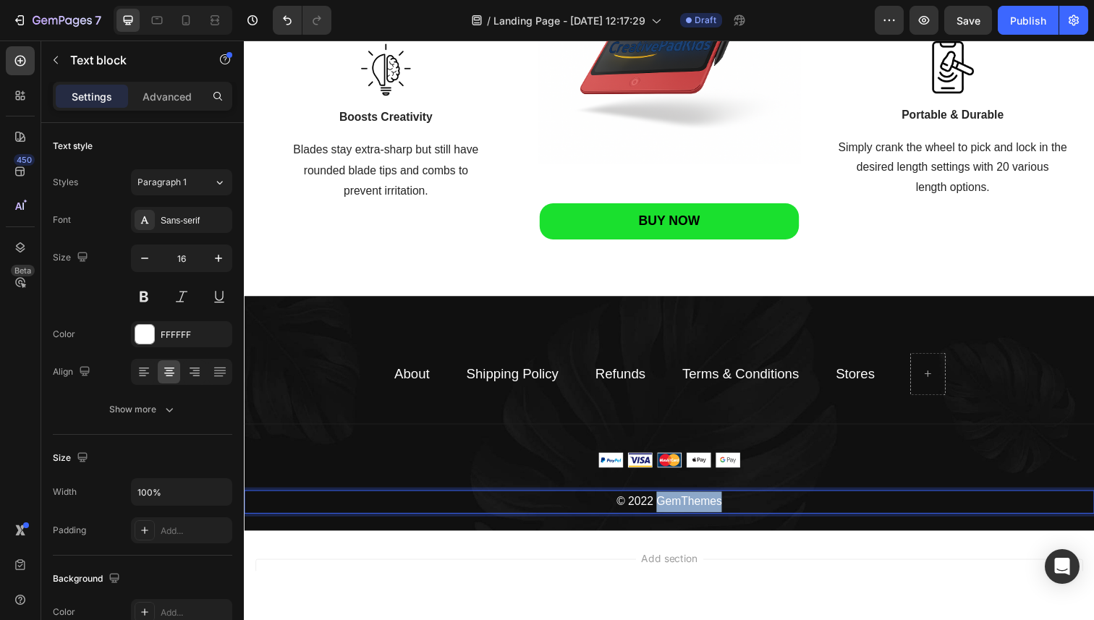
click at [668, 509] on p "© 2022 GemThemes" at bounding box center [677, 511] width 865 height 21
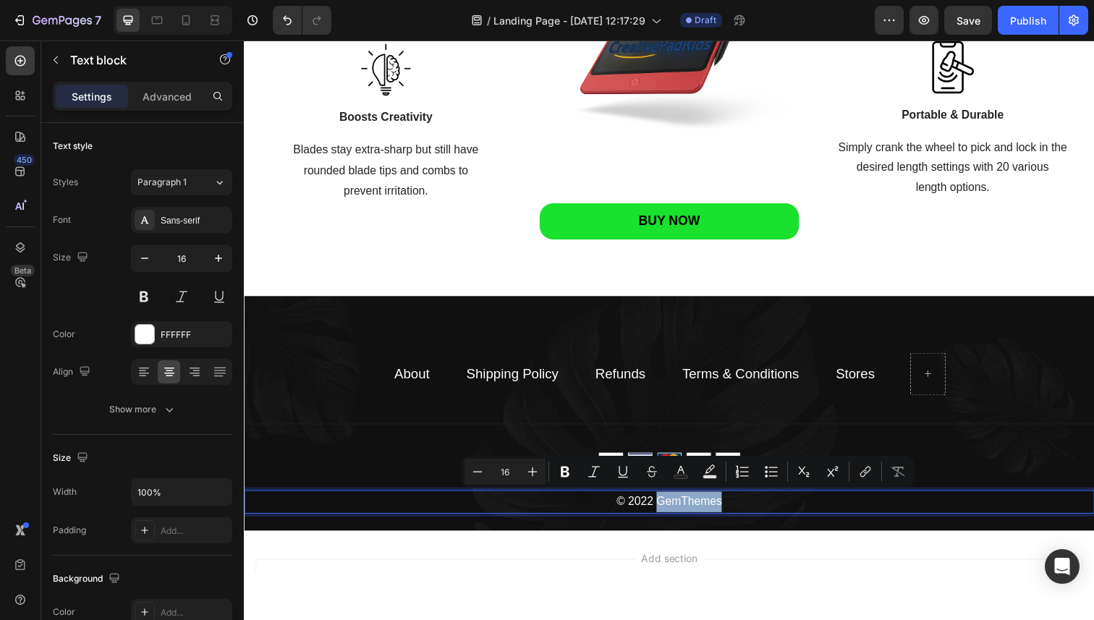
click at [683, 509] on p "© 2022 GemThemes" at bounding box center [677, 511] width 865 height 21
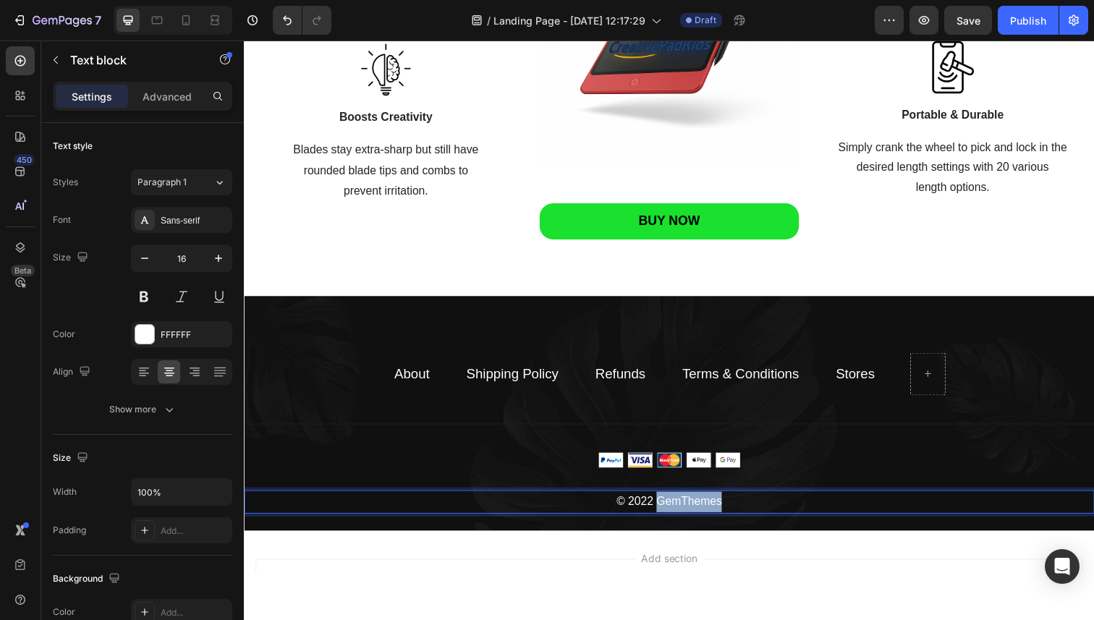
click at [683, 509] on p "© 2022 GemThemes" at bounding box center [677, 511] width 865 height 21
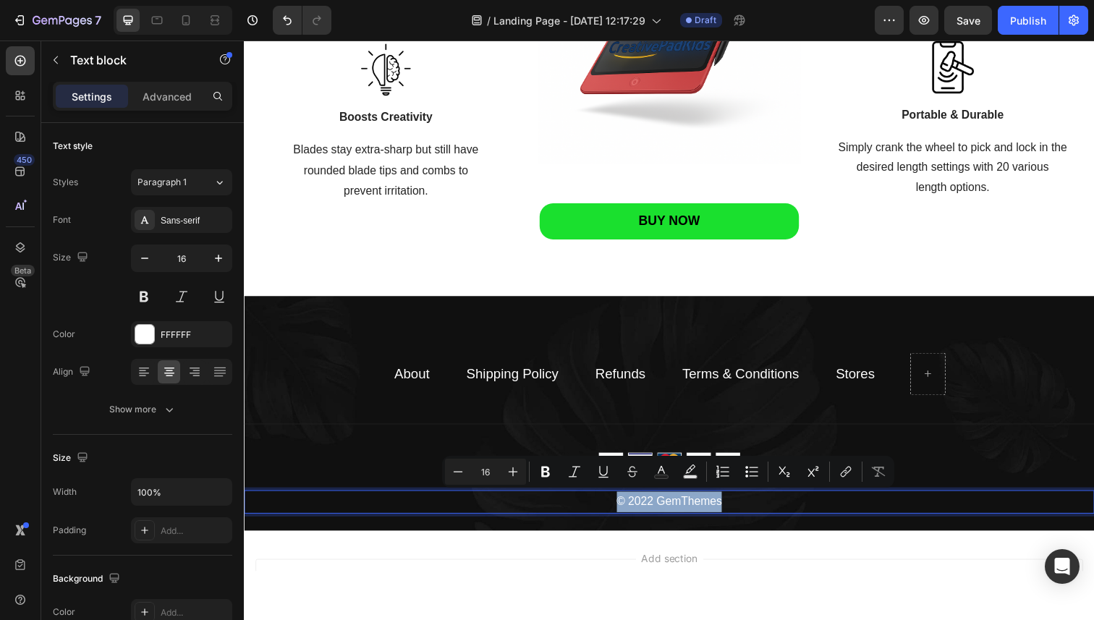
click at [681, 509] on p "© 2022 GemThemes" at bounding box center [677, 511] width 865 height 21
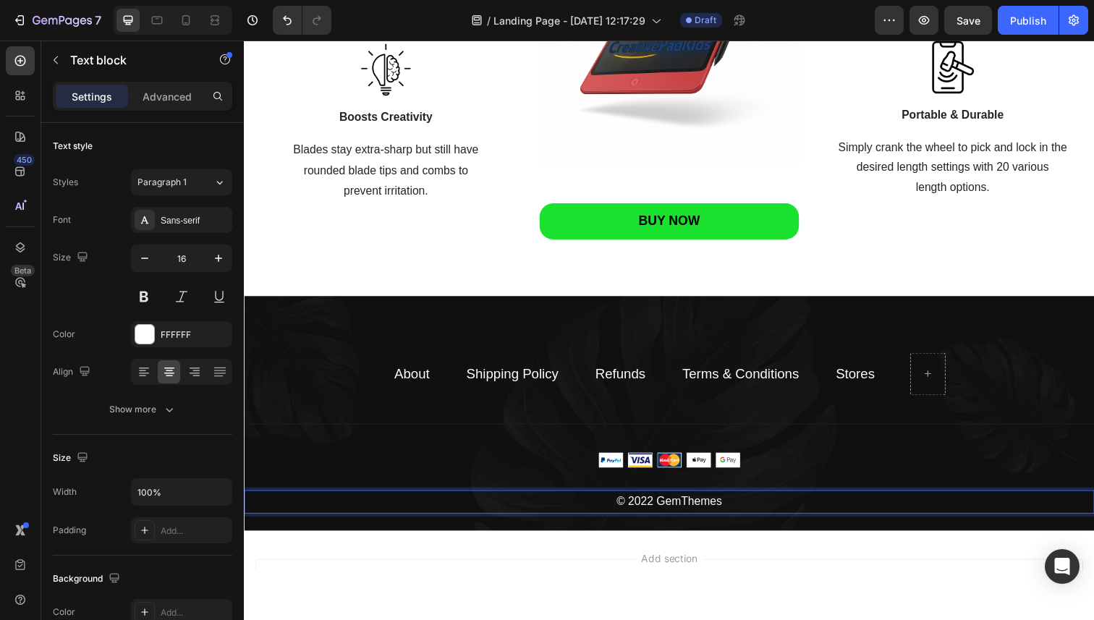
drag, startPoint x: 646, startPoint y: 509, endPoint x: 823, endPoint y: 514, distance: 176.6
click at [823, 514] on p "© 2022 GemThemes" at bounding box center [677, 511] width 865 height 21
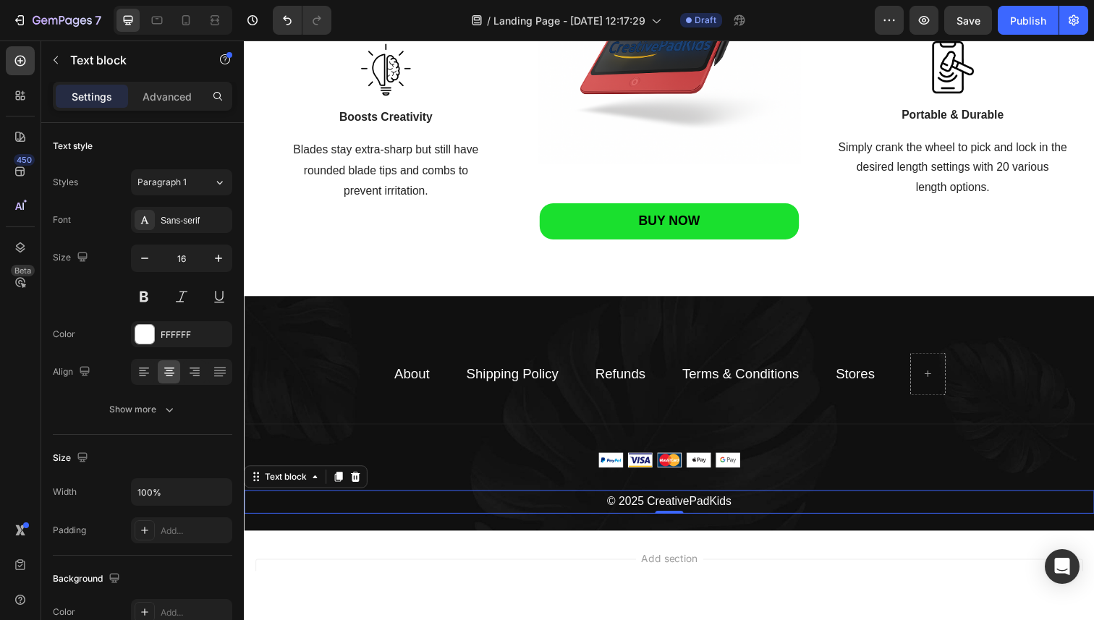
click at [849, 579] on div at bounding box center [669, 330] width 850 height 579
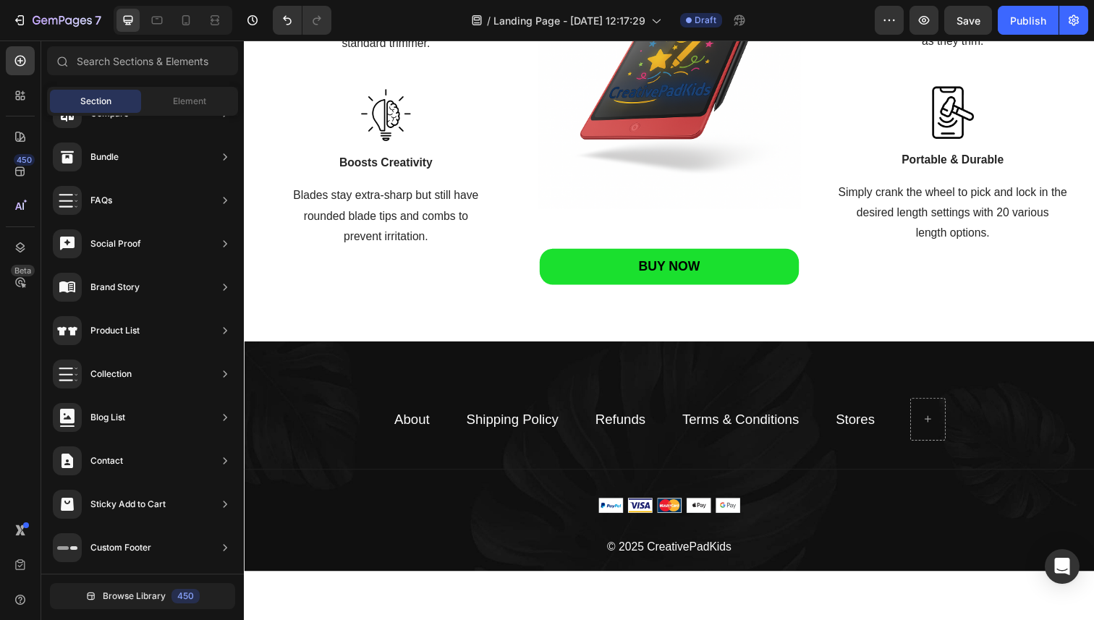
scroll to position [1838, 0]
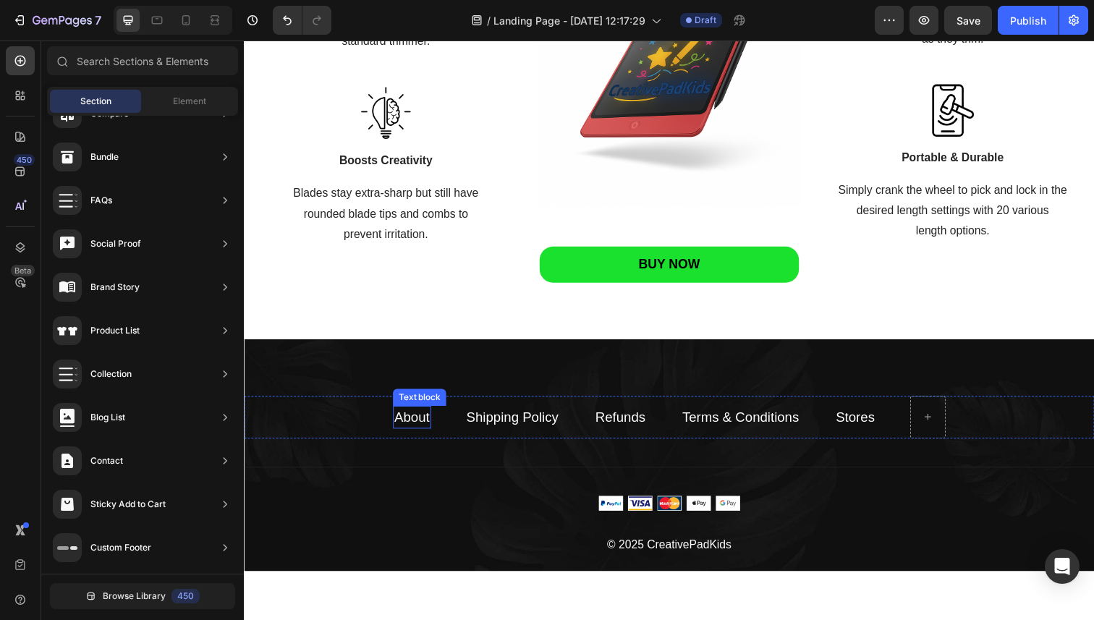
click at [416, 417] on link "About" at bounding box center [415, 424] width 36 height 15
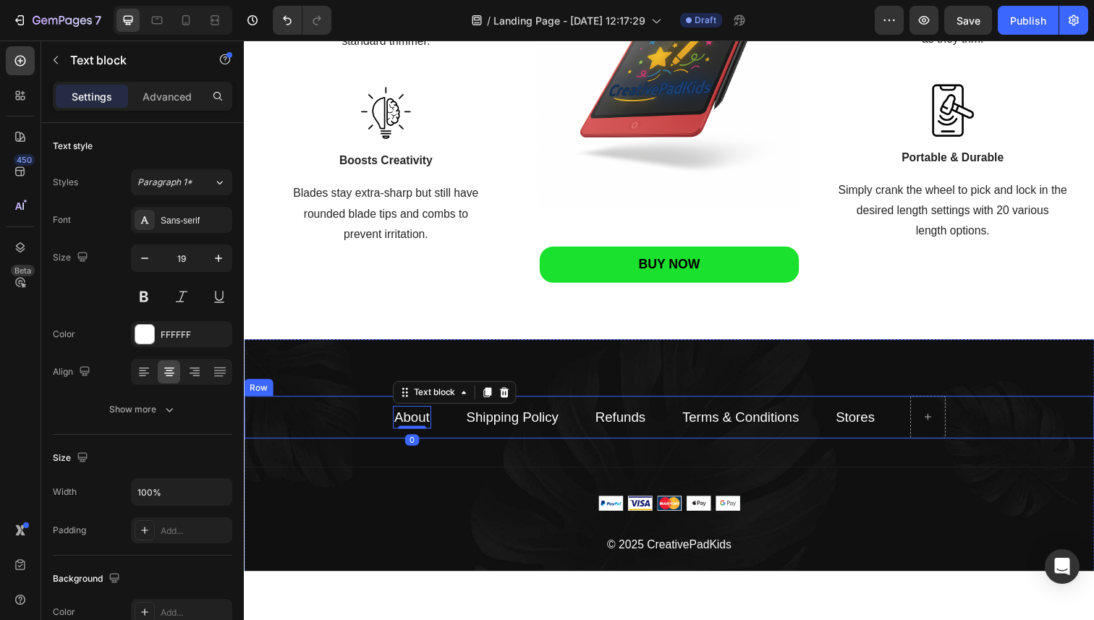
click at [341, 417] on div "About Text block 0 Shipping Policy Text block Refunds Text block Terms & Condit…" at bounding box center [678, 425] width 868 height 43
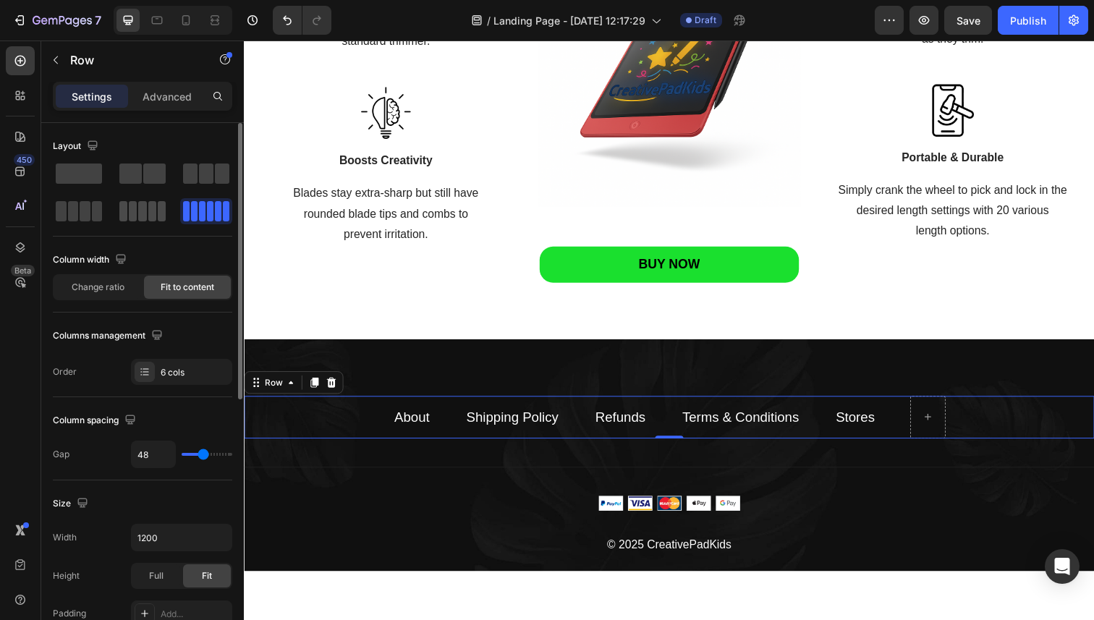
click at [155, 213] on span at bounding box center [152, 211] width 8 height 20
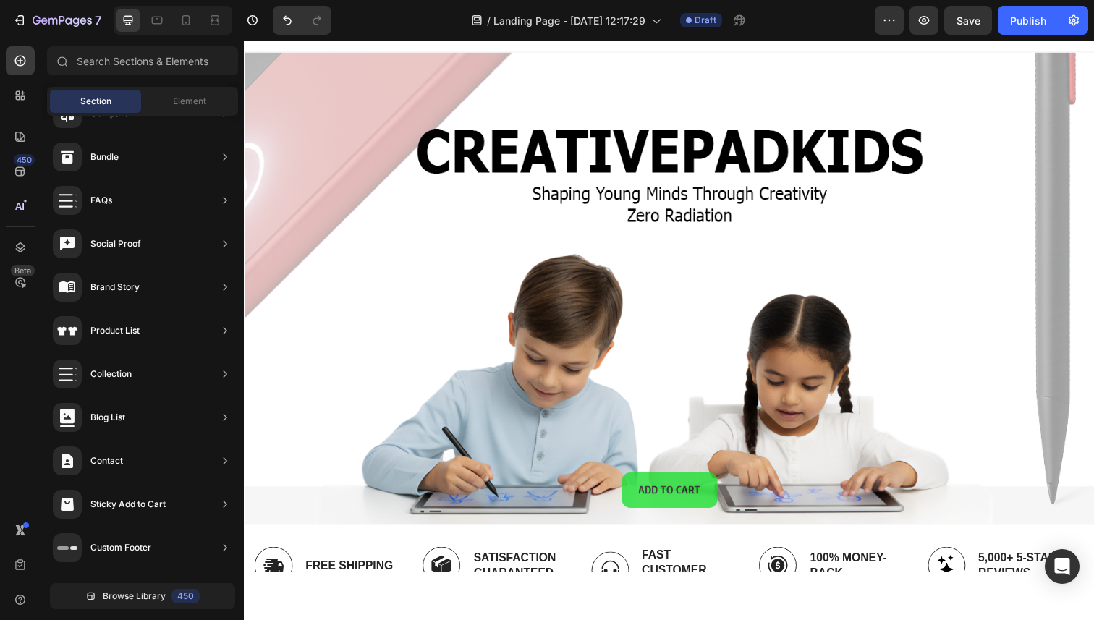
scroll to position [0, 0]
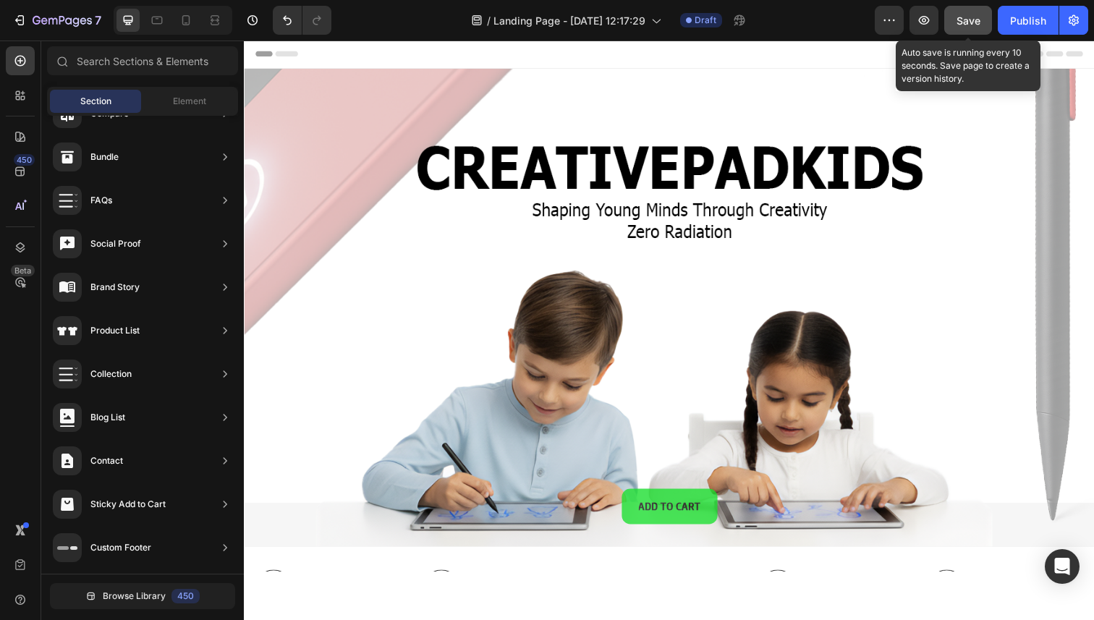
click at [961, 27] on div "Save" at bounding box center [968, 20] width 24 height 15
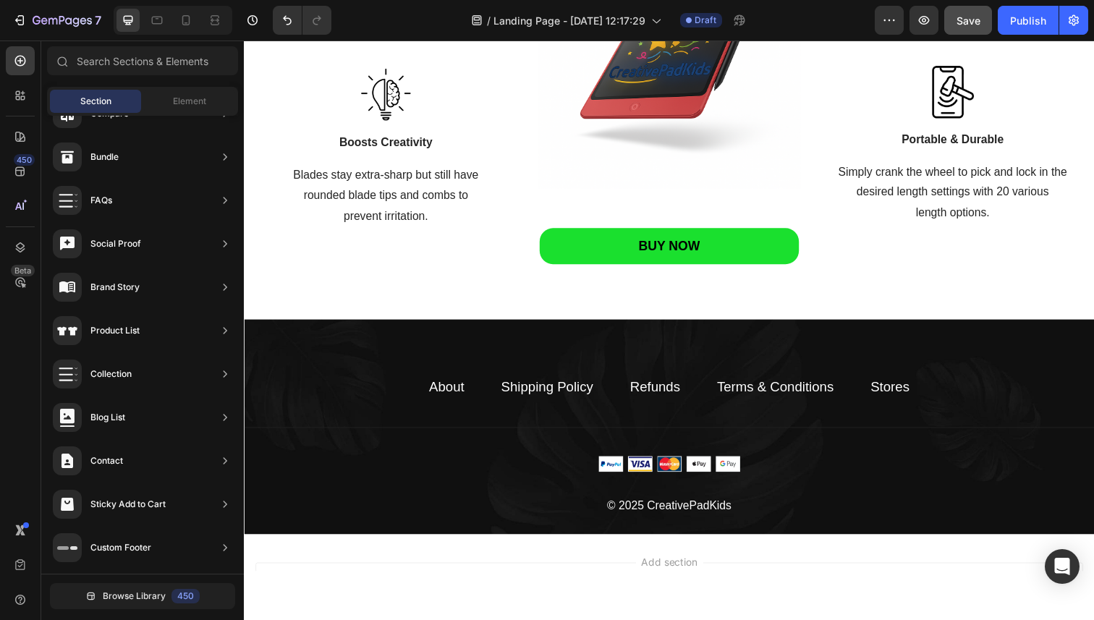
scroll to position [1866, 0]
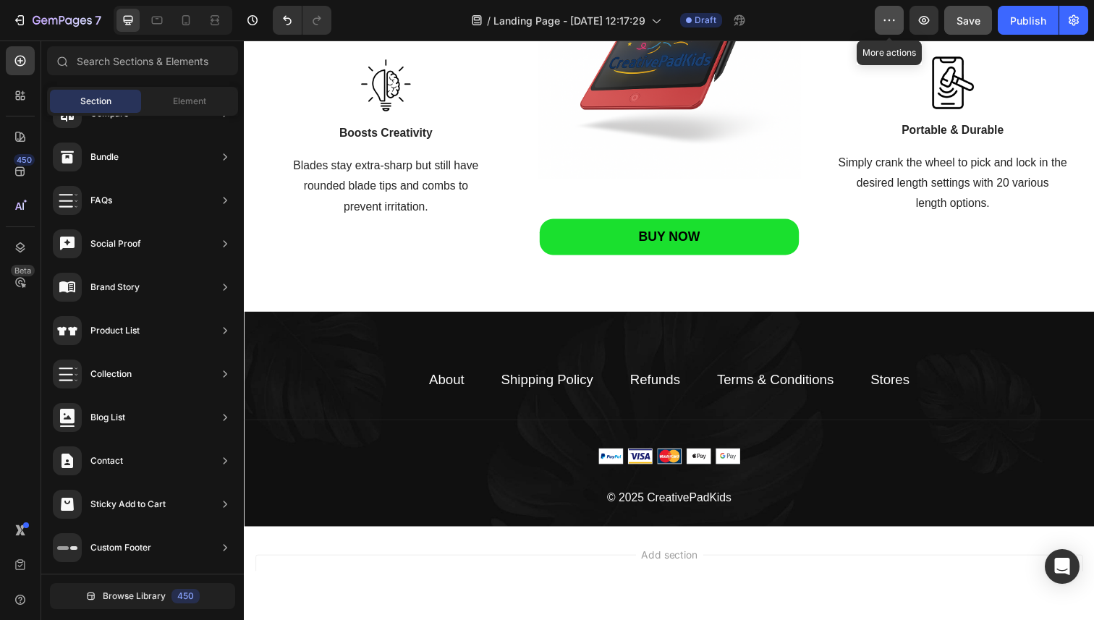
click at [898, 12] on button "button" at bounding box center [889, 20] width 29 height 29
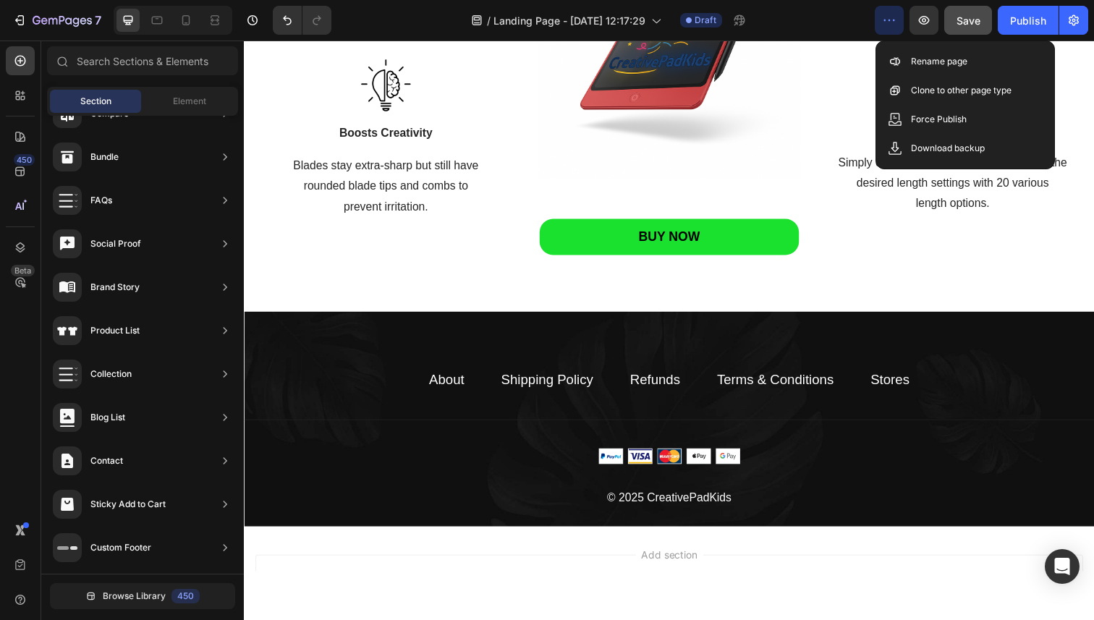
click at [825, 589] on div at bounding box center [669, 330] width 850 height 579
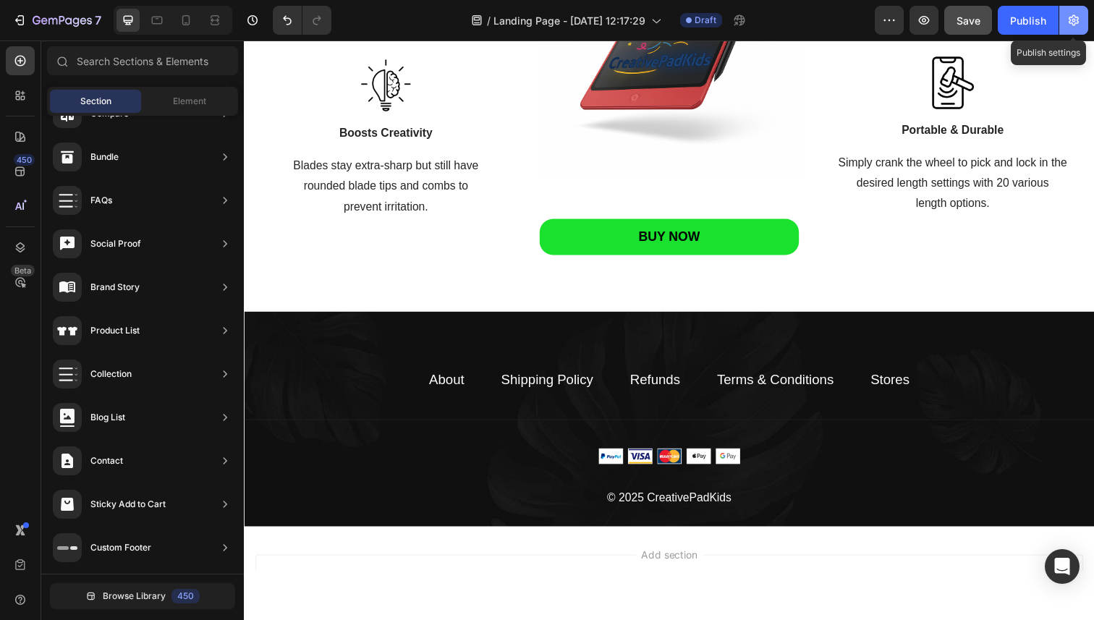
click at [1080, 13] on icon "button" at bounding box center [1073, 20] width 14 height 14
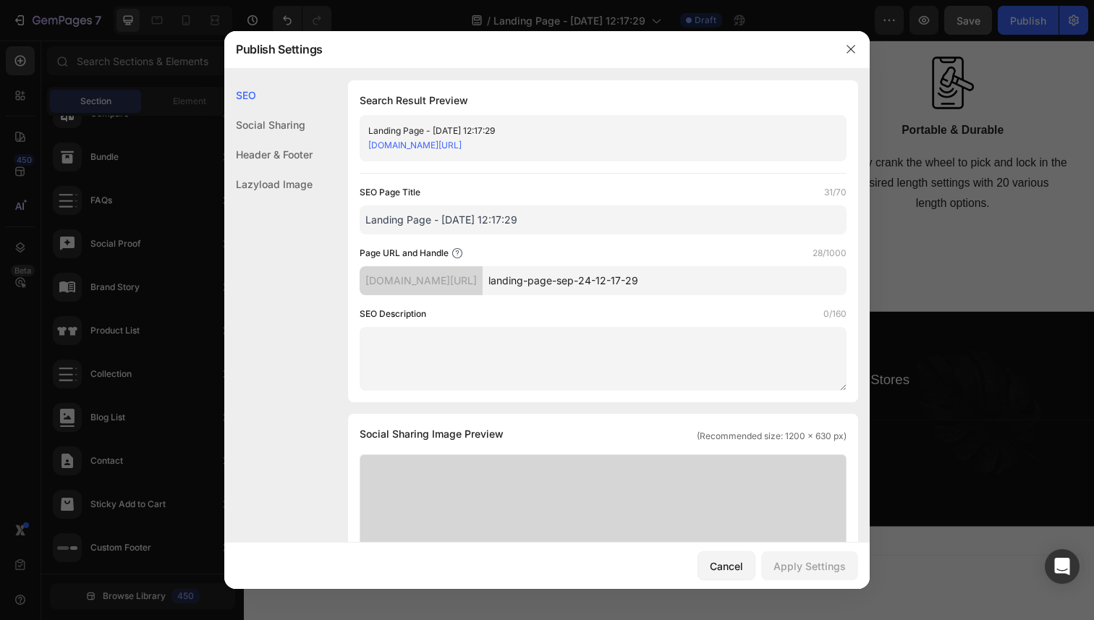
click at [966, 22] on div at bounding box center [547, 310] width 1094 height 620
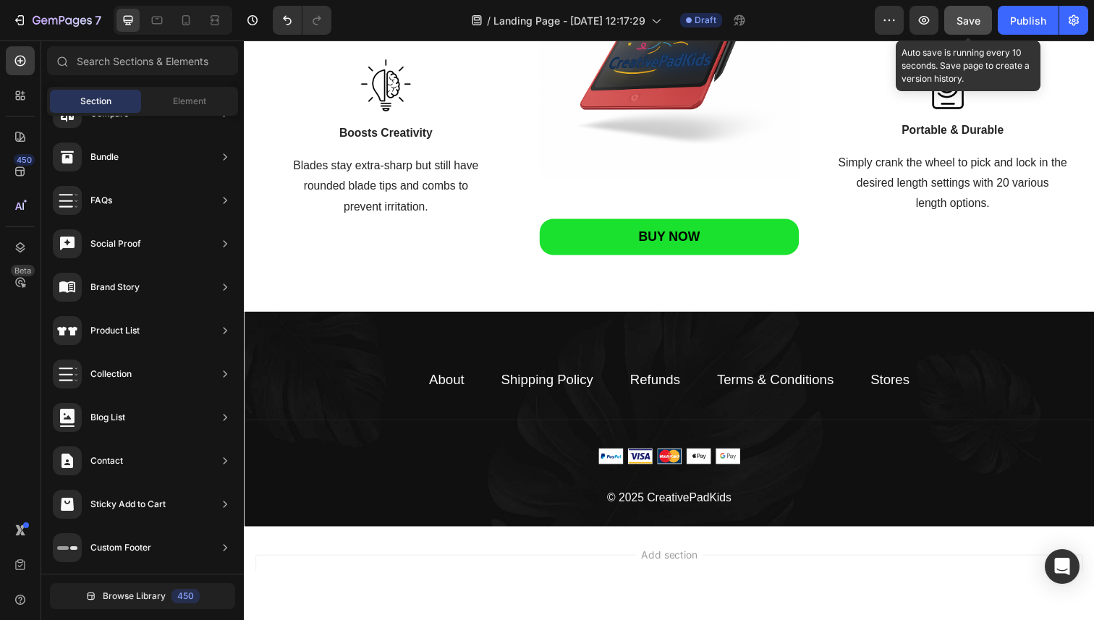
click at [966, 22] on span "Save" at bounding box center [968, 20] width 24 height 12
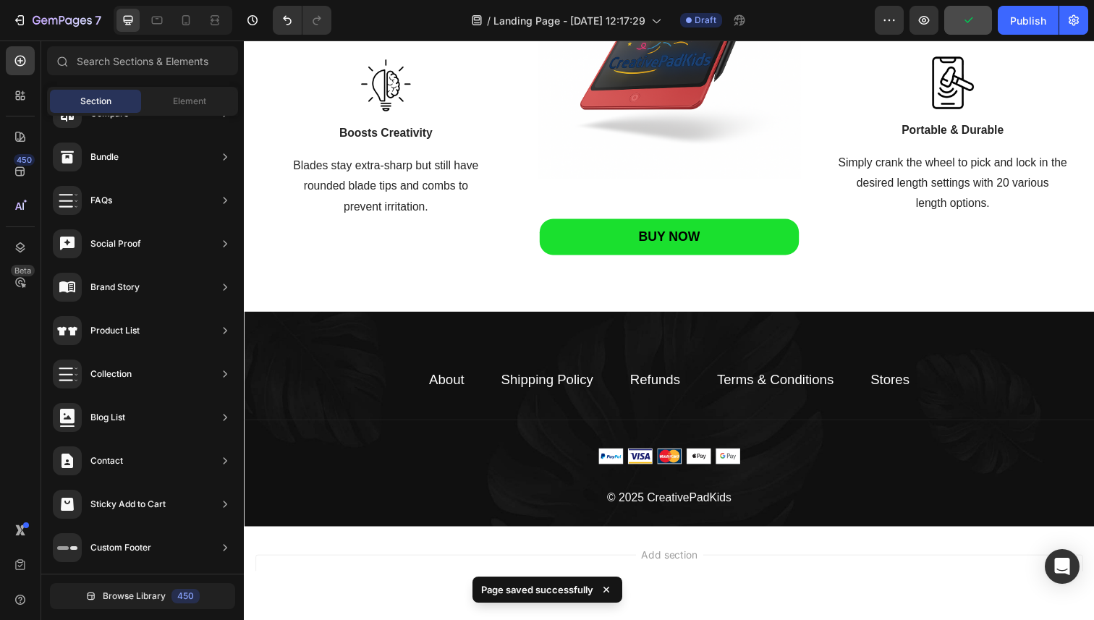
click at [1067, 35] on div "7 / Landing Page - Sep 24, 12:17:29 Draft Preview Publish" at bounding box center [547, 20] width 1094 height 41
click at [1069, 30] on button "button" at bounding box center [1073, 20] width 29 height 29
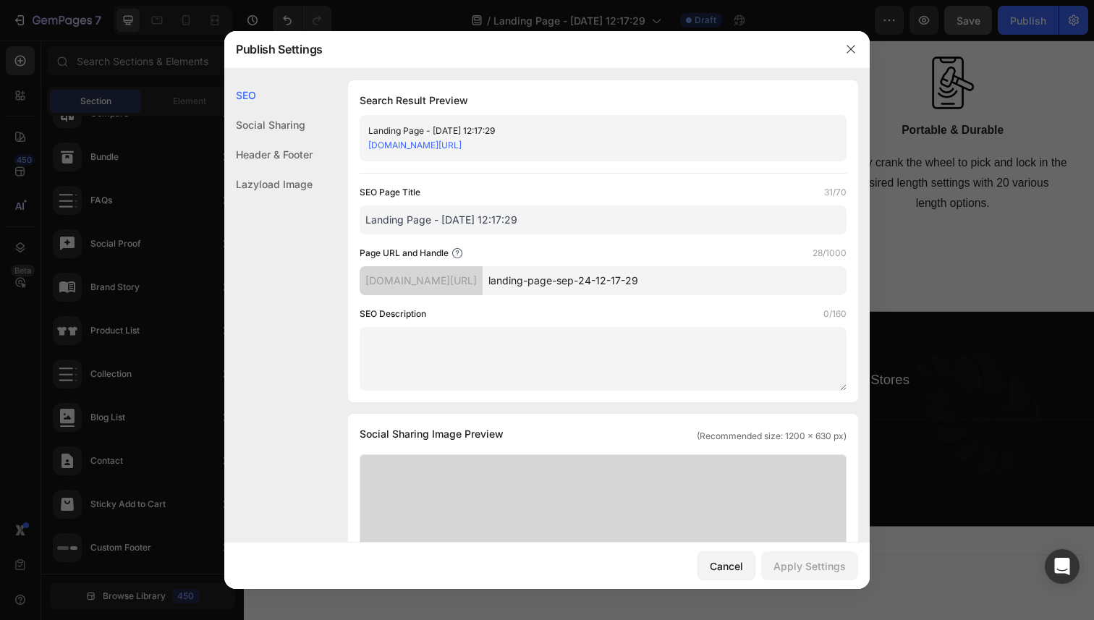
click at [294, 119] on div "Social Sharing" at bounding box center [268, 125] width 88 height 30
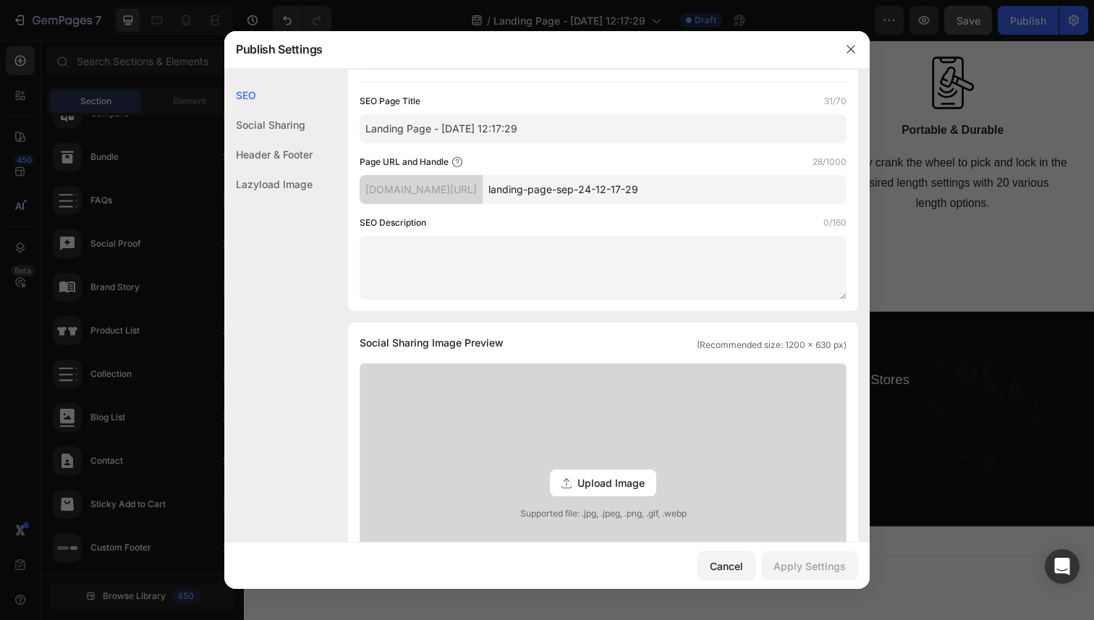
scroll to position [161, 0]
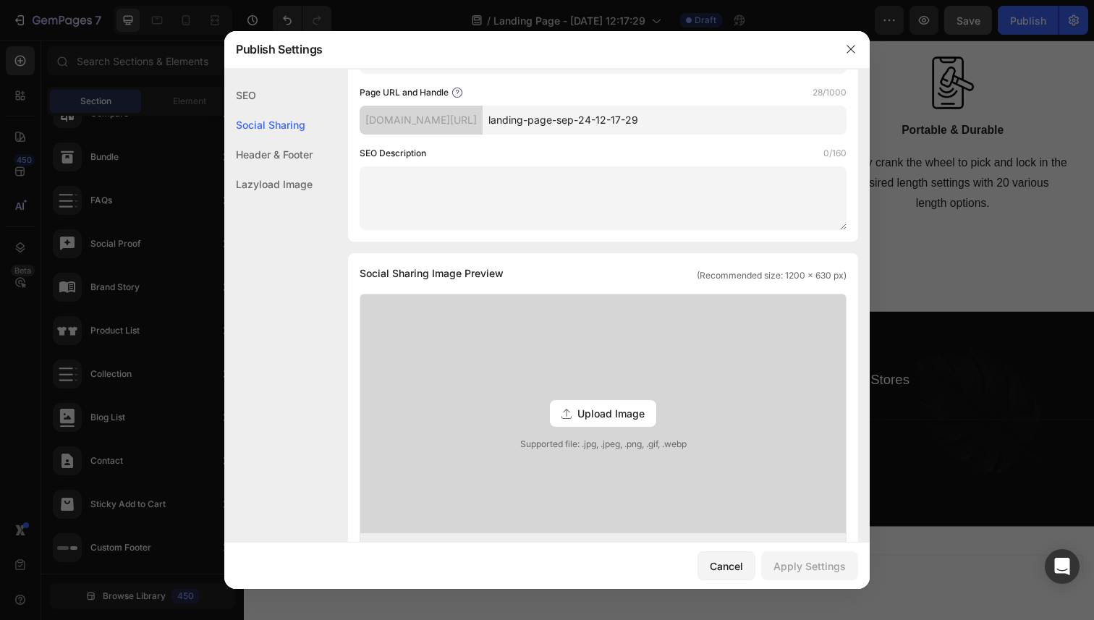
click at [614, 404] on div "Upload Image" at bounding box center [603, 413] width 106 height 27
click at [0, 0] on input "Upload Image Supported file: .jpg, .jpeg, .png, .gif, .webp" at bounding box center [0, 0] width 0 height 0
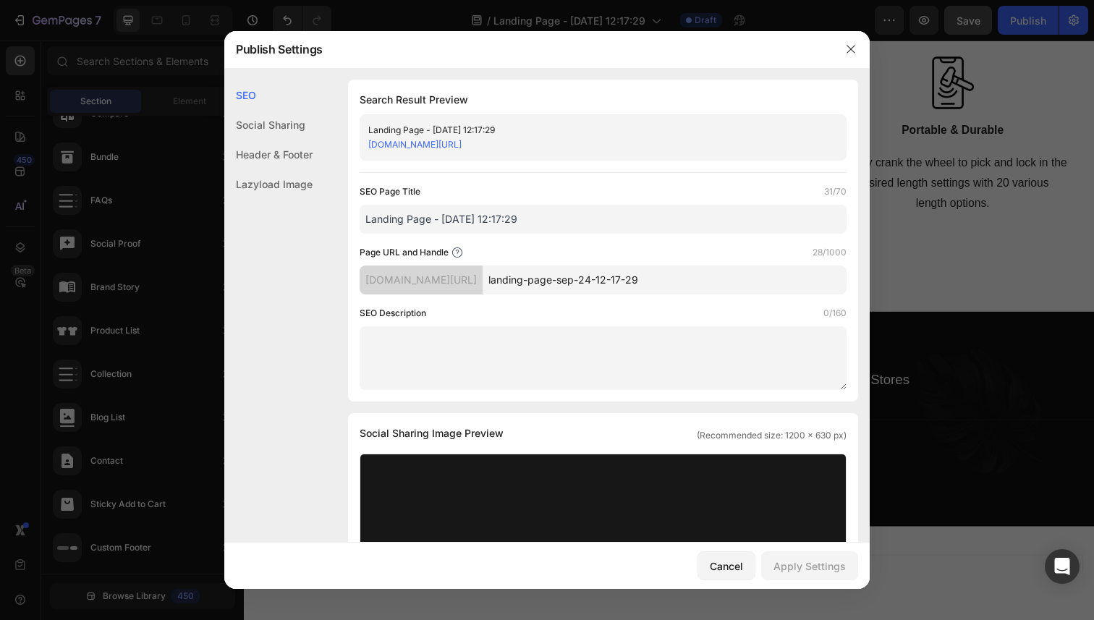
scroll to position [0, 0]
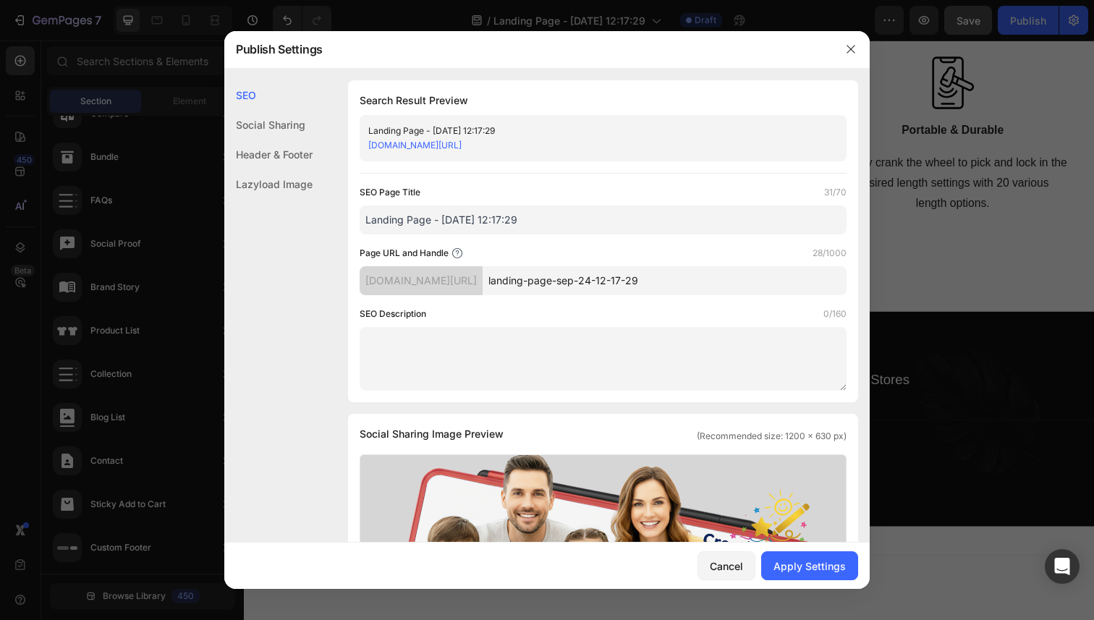
click at [462, 375] on textarea at bounding box center [603, 359] width 487 height 64
paste textarea "premium LCD stylus, designed for smooth and precise writing or drawing. Its lig…"
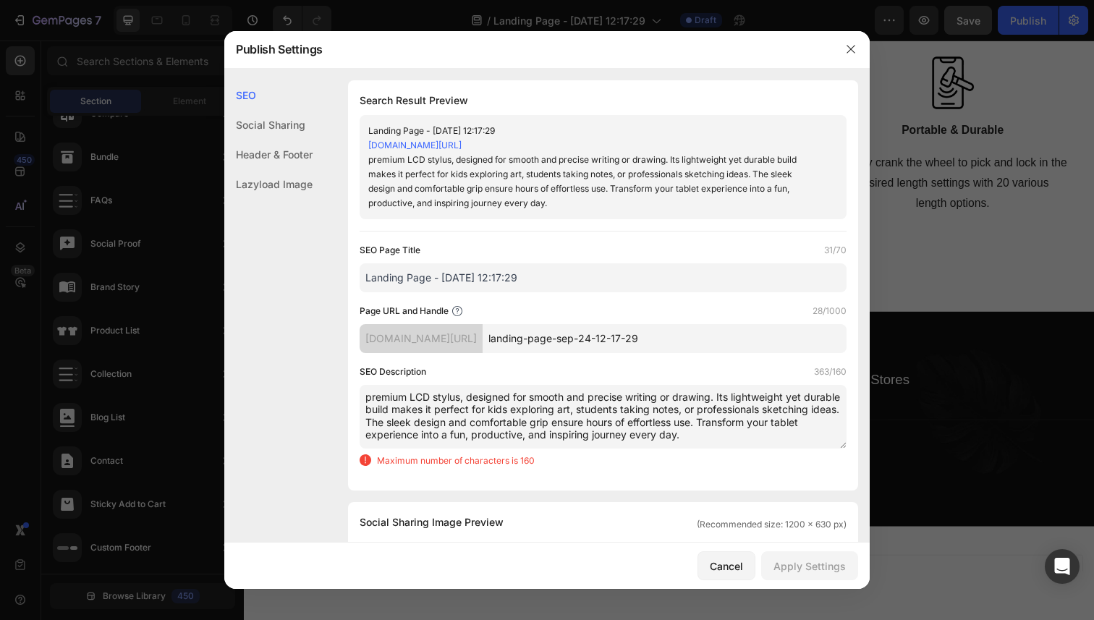
click at [373, 394] on textarea "premium LCD stylus, designed for smooth and precise writing or drawing. Its lig…" at bounding box center [603, 417] width 487 height 64
drag, startPoint x: 792, startPoint y: 433, endPoint x: 307, endPoint y: 431, distance: 485.4
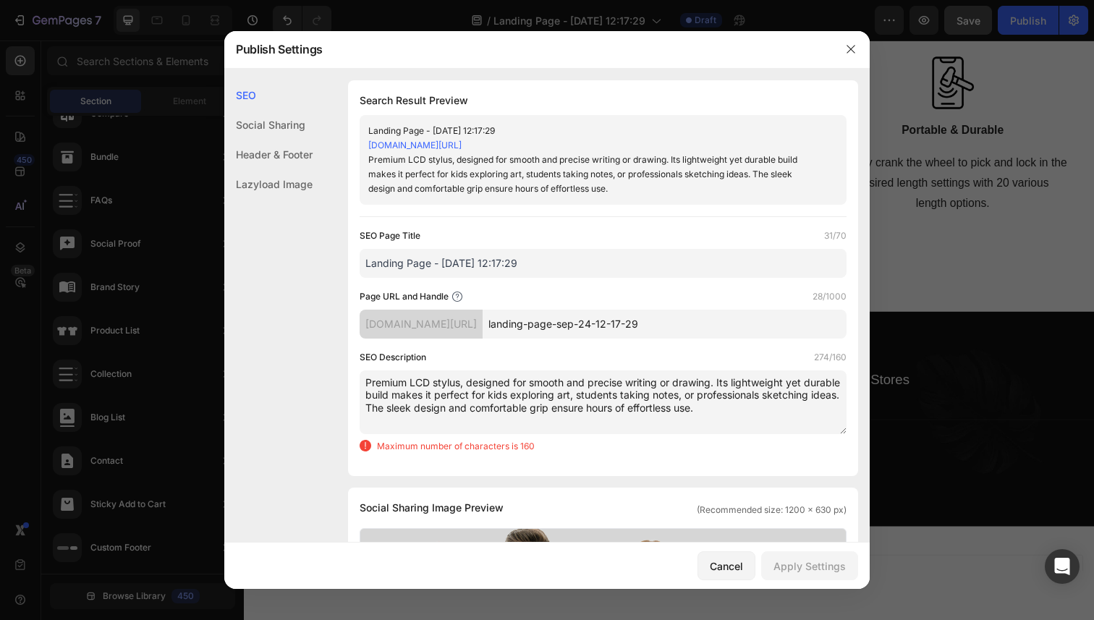
drag, startPoint x: 798, startPoint y: 412, endPoint x: 446, endPoint y: 406, distance: 352.4
click at [446, 406] on textarea "Premium LCD stylus, designed for smooth and precise writing or drawing. Its lig…" at bounding box center [603, 402] width 487 height 64
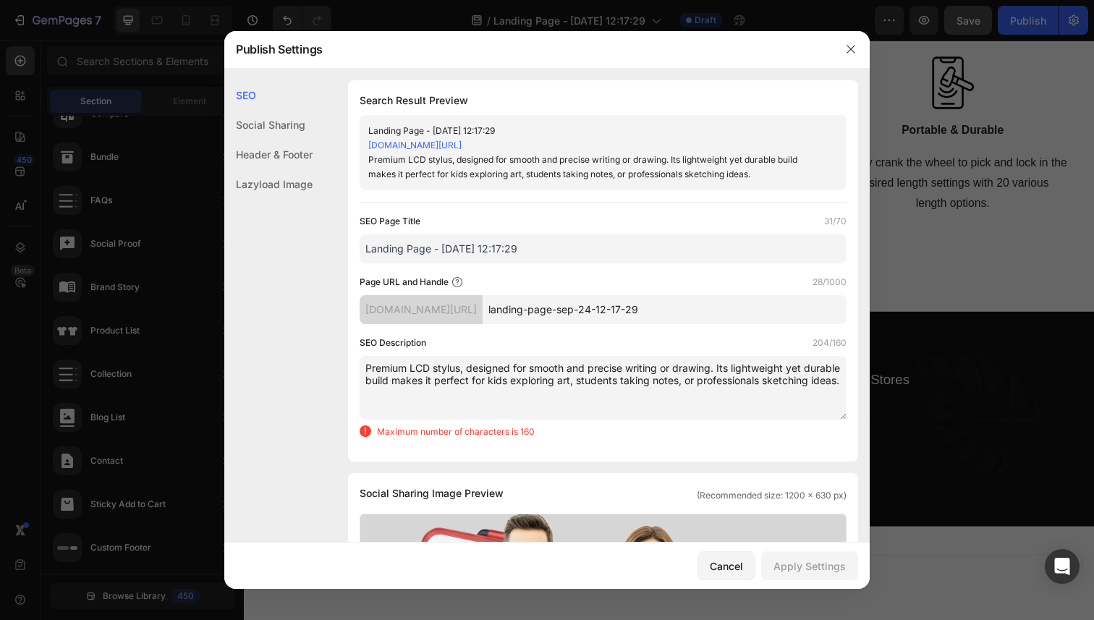
drag, startPoint x: 613, startPoint y: 382, endPoint x: 665, endPoint y: 406, distance: 56.6
click at [665, 406] on textarea "Premium LCD stylus, designed for smooth and precise writing or drawing. Its lig…" at bounding box center [603, 388] width 487 height 64
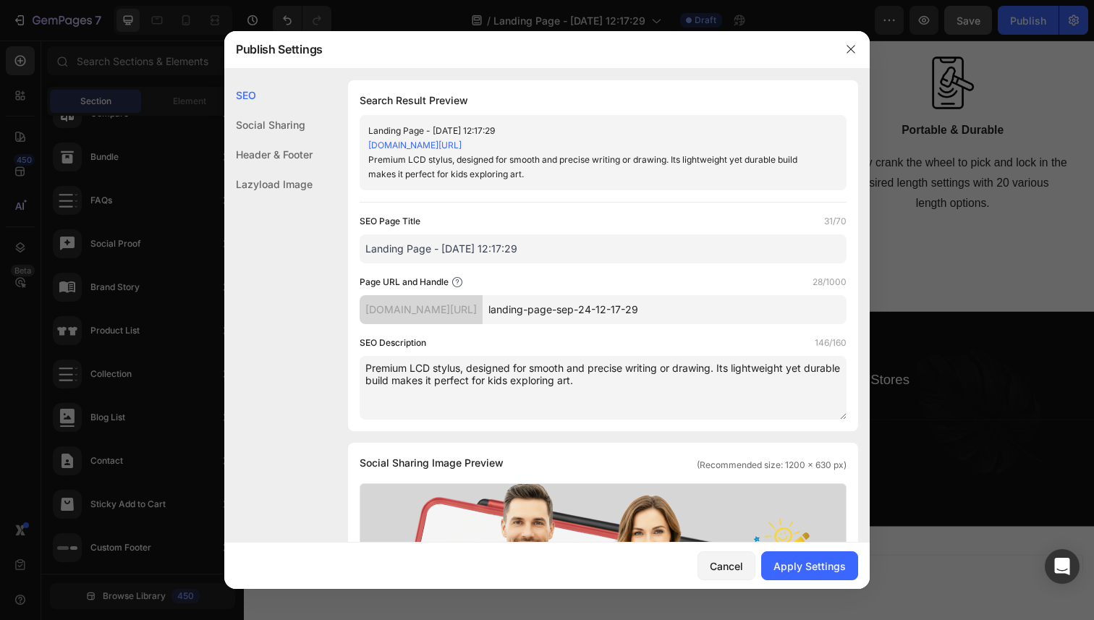
type textarea "Premium LCD stylus, designed for smooth and precise writing or drawing. Its lig…"
click at [294, 388] on div "SEO Social Sharing Header & Footer Lazyload Image" at bounding box center [268, 359] width 88 height 558
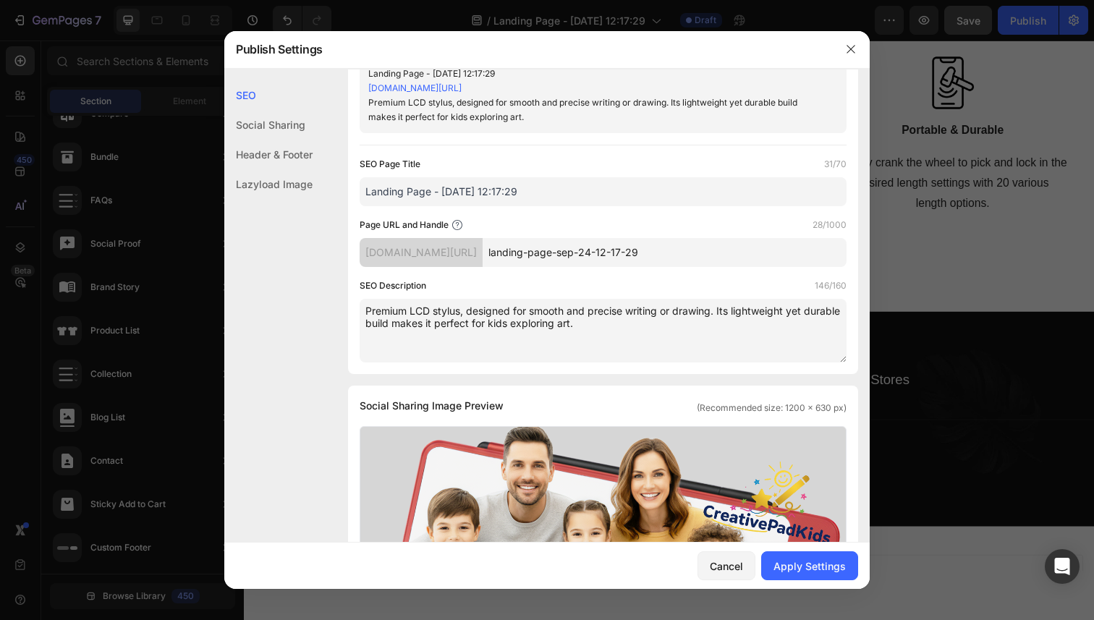
click at [592, 253] on input "landing-page-sep-24-12-17-29" at bounding box center [665, 252] width 364 height 29
click at [657, 247] on input "landing-page-sep-24-12-17-29" at bounding box center [665, 252] width 364 height 29
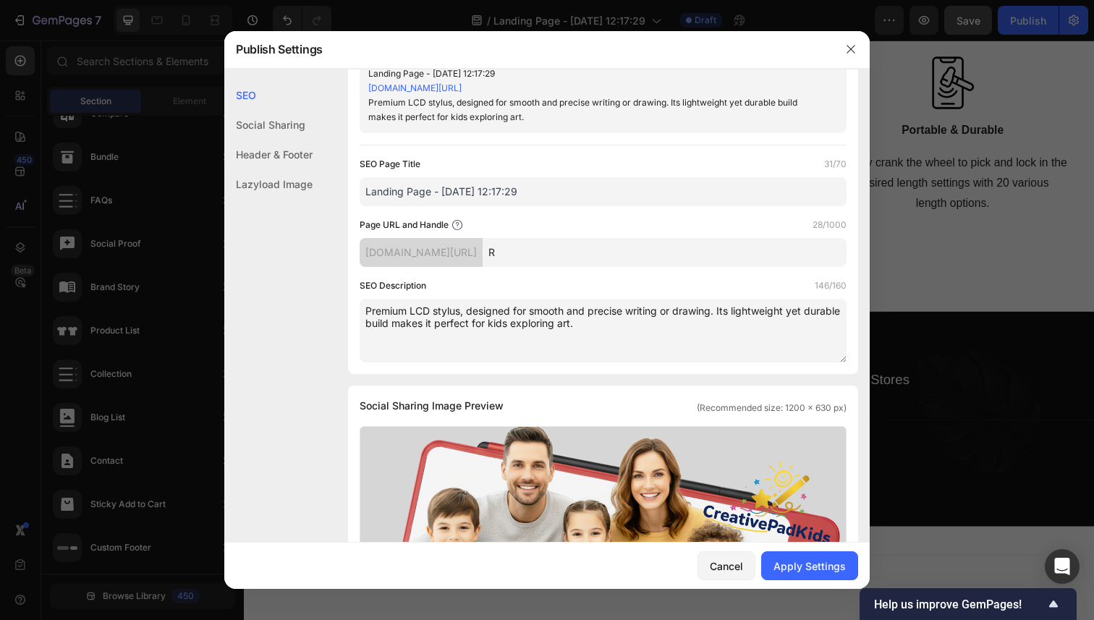
type input "Re"
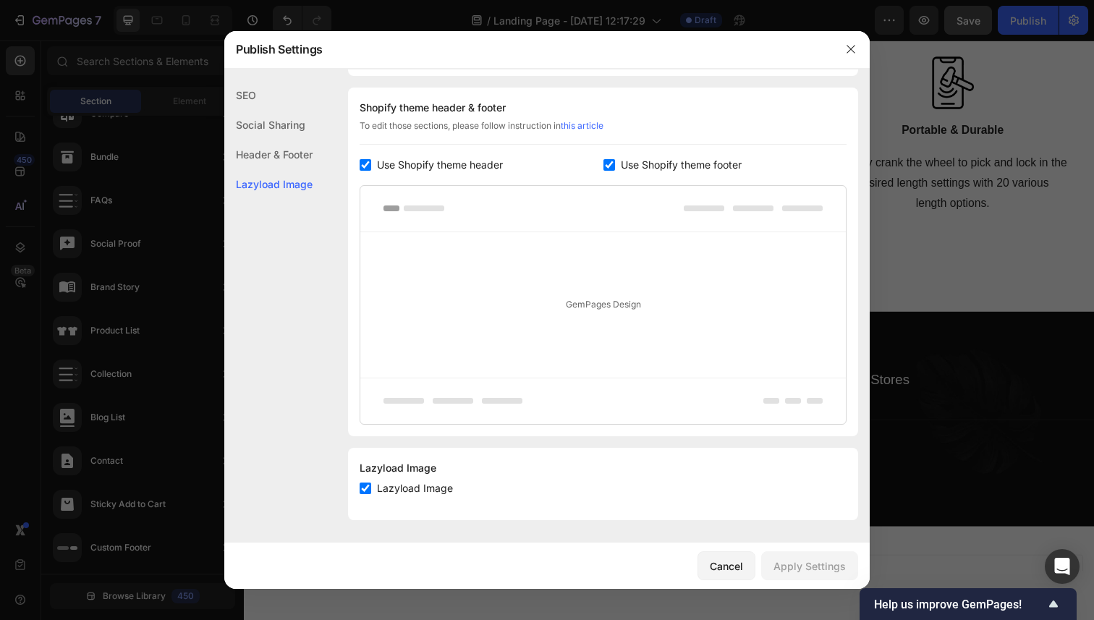
scroll to position [0, 0]
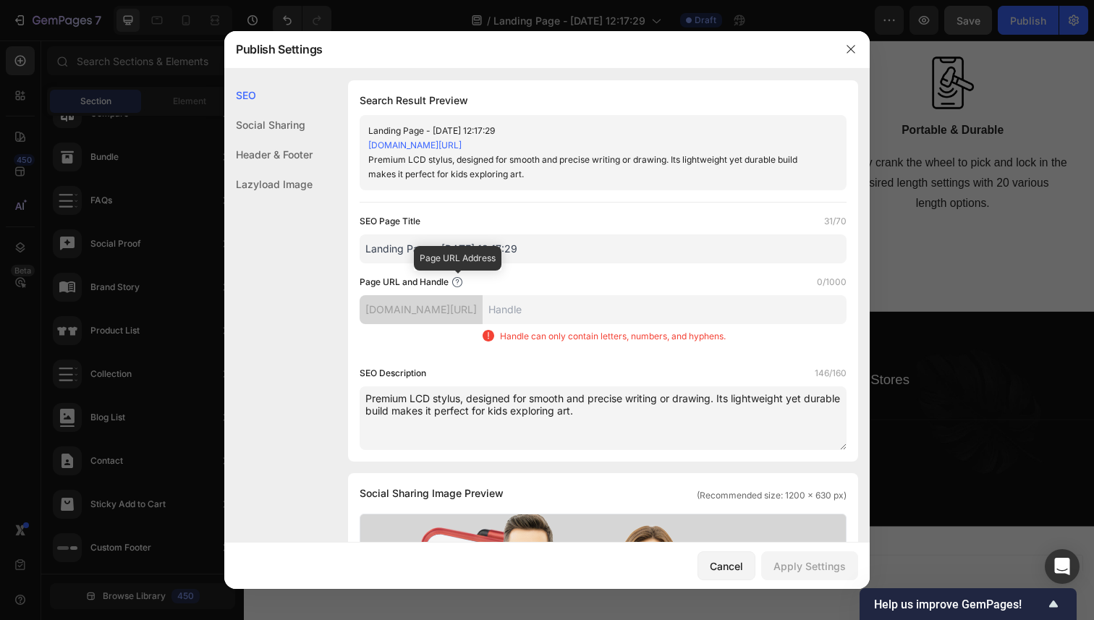
click at [456, 281] on icon at bounding box center [457, 282] width 12 height 12
click at [575, 313] on input "text" at bounding box center [665, 309] width 364 height 29
type input "-"
type input "-creativepadkids-com"
click at [649, 277] on div "Page URL and Handle 20/1000" at bounding box center [603, 282] width 487 height 14
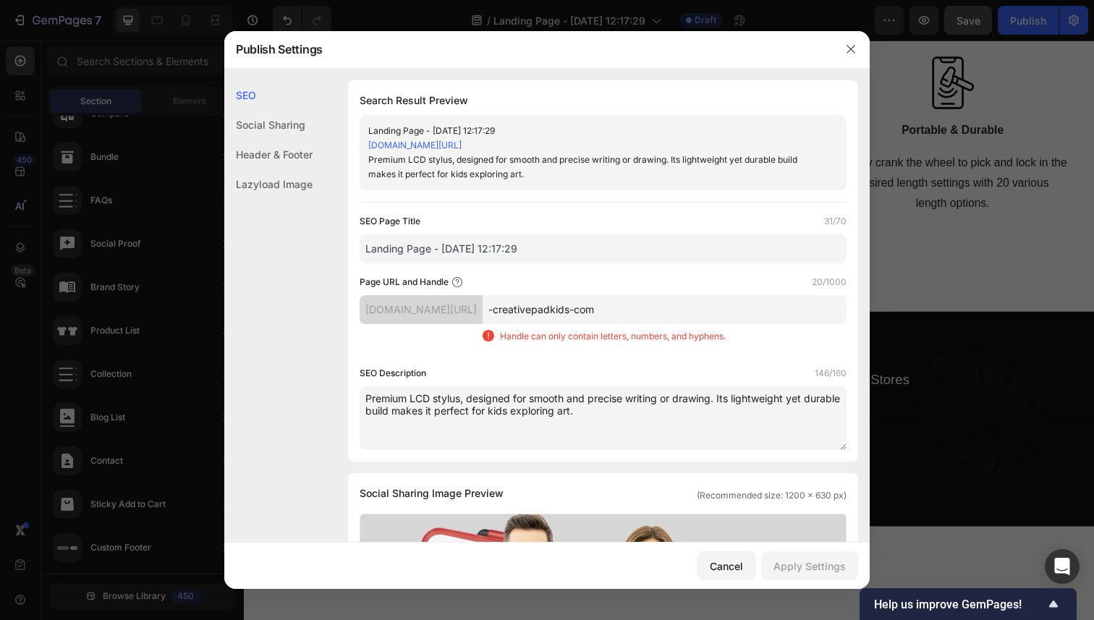
click at [271, 116] on div "Social Sharing" at bounding box center [268, 125] width 88 height 30
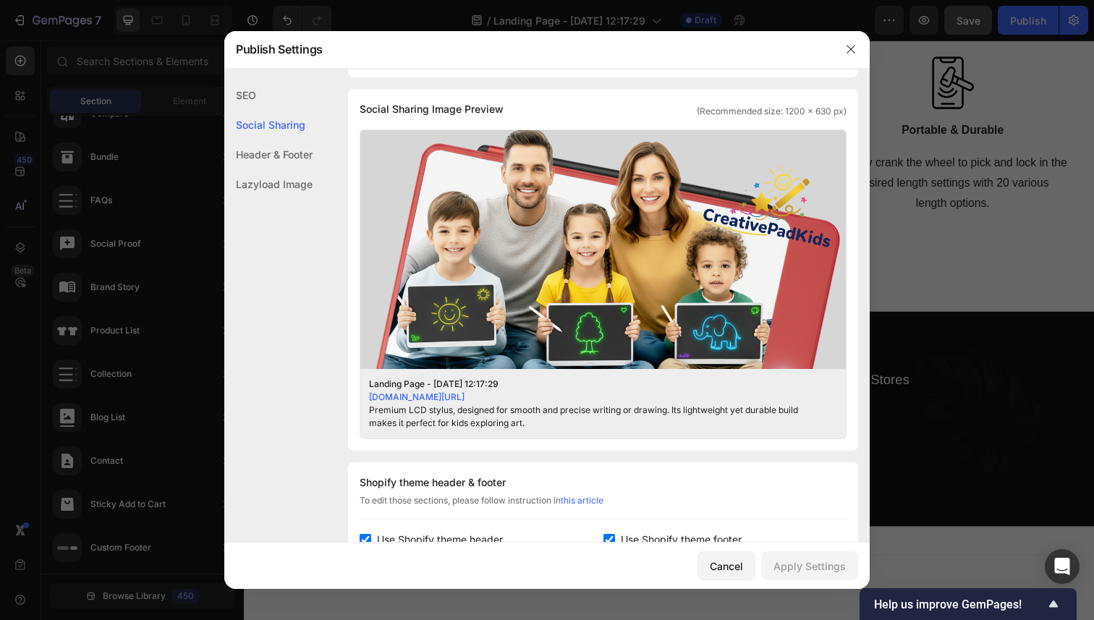
scroll to position [390, 0]
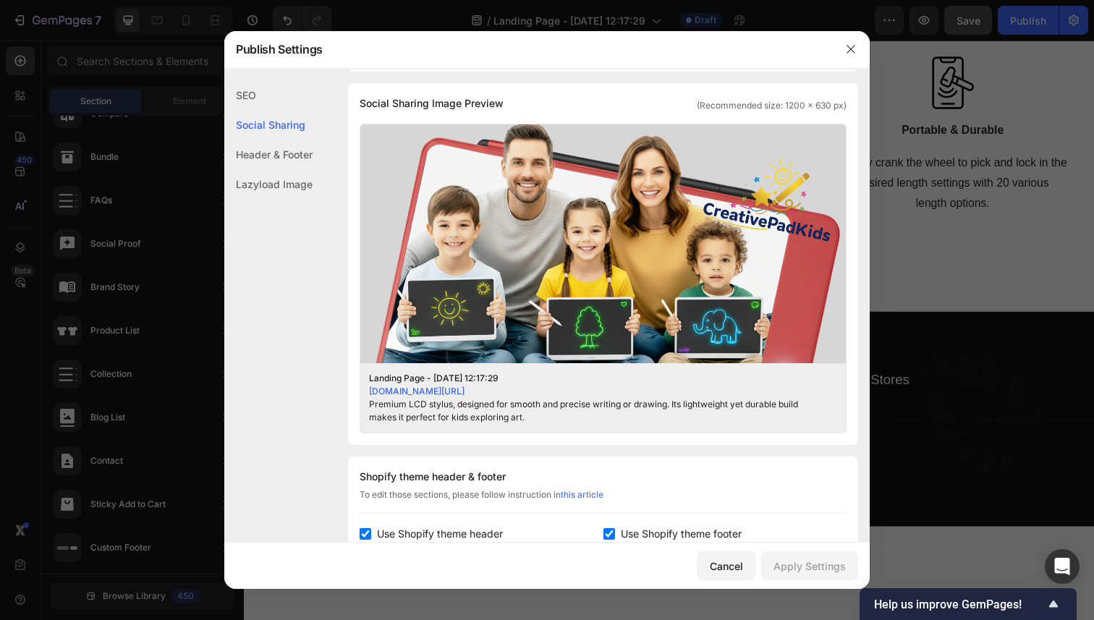
click at [279, 147] on div "Header & Footer" at bounding box center [268, 155] width 88 height 30
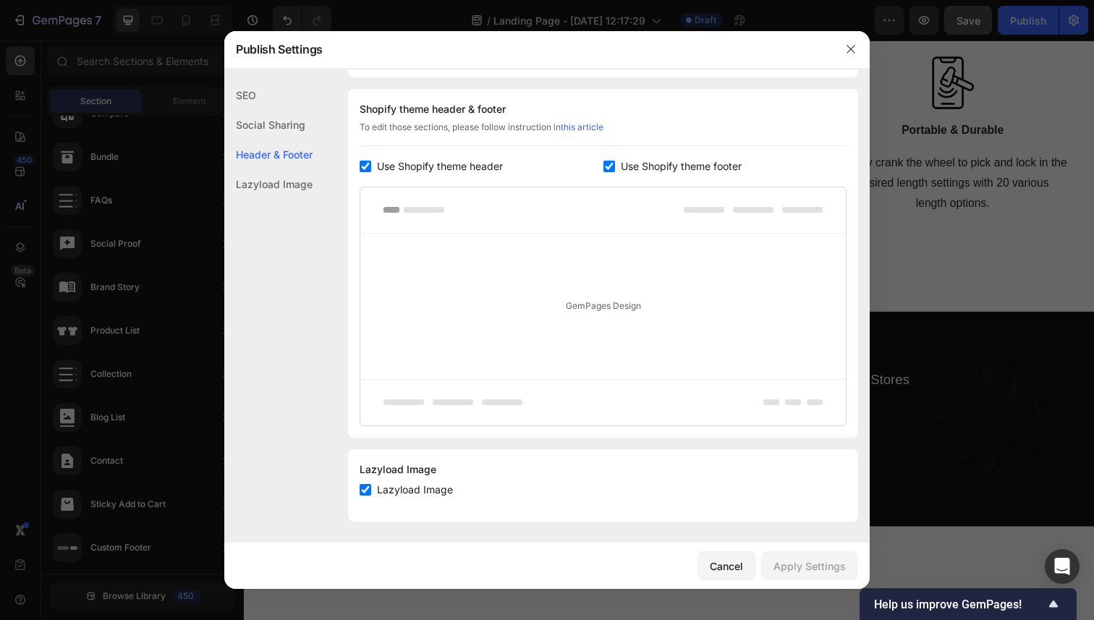
scroll to position [759, 0]
click at [276, 186] on div "Lazyload Image" at bounding box center [268, 184] width 88 height 30
click at [297, 161] on div "Header & Footer" at bounding box center [268, 155] width 88 height 30
click at [310, 123] on div "Social Sharing" at bounding box center [268, 125] width 88 height 30
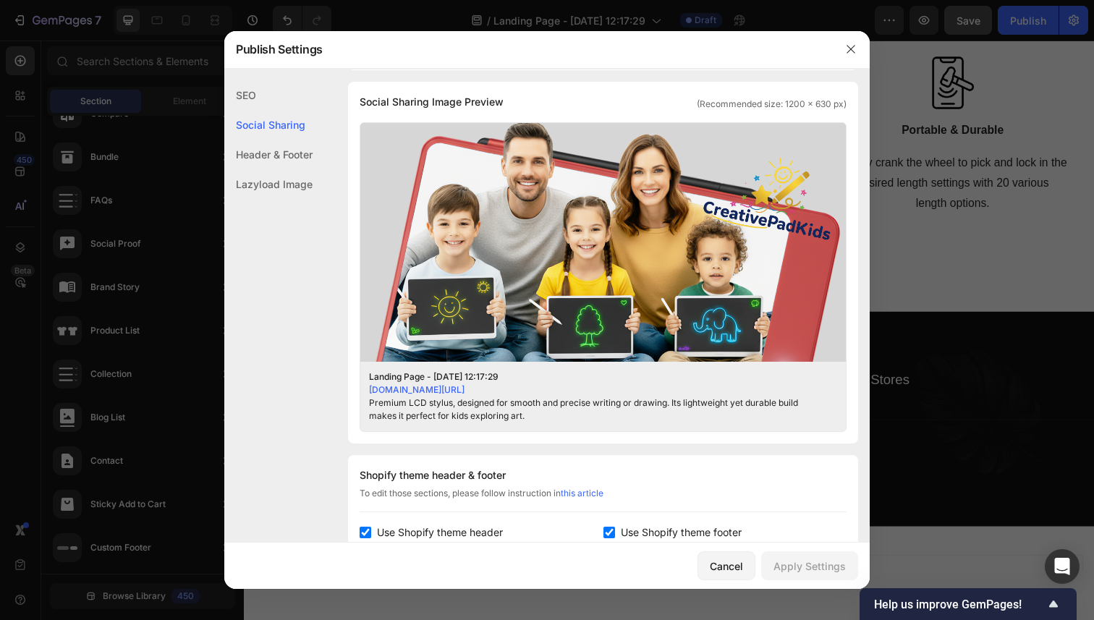
scroll to position [390, 0]
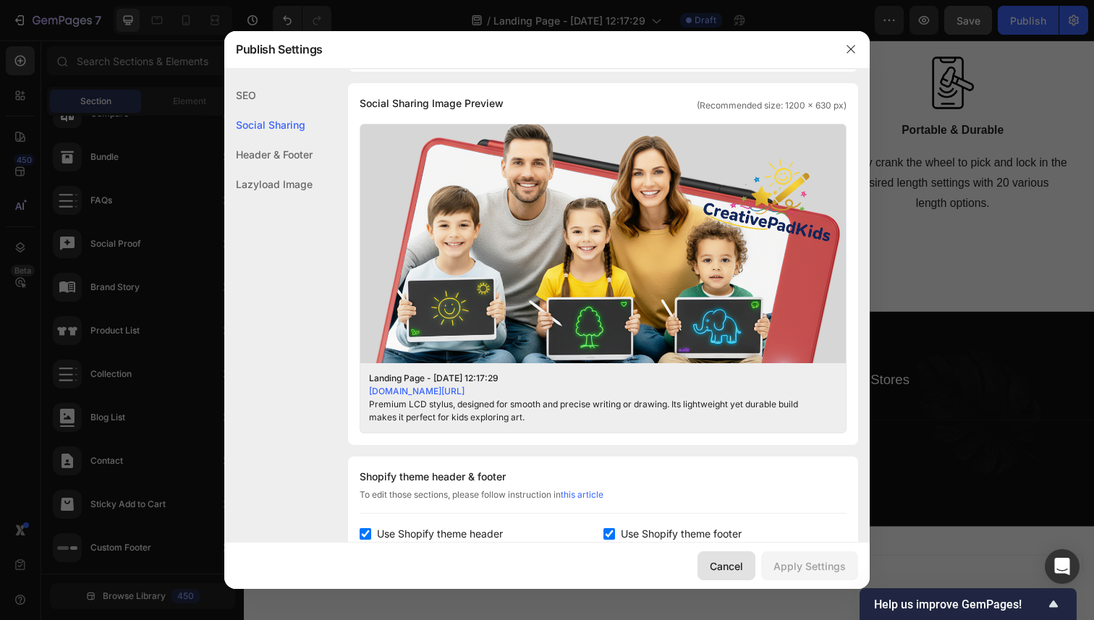
click at [721, 566] on div "Cancel" at bounding box center [726, 565] width 33 height 15
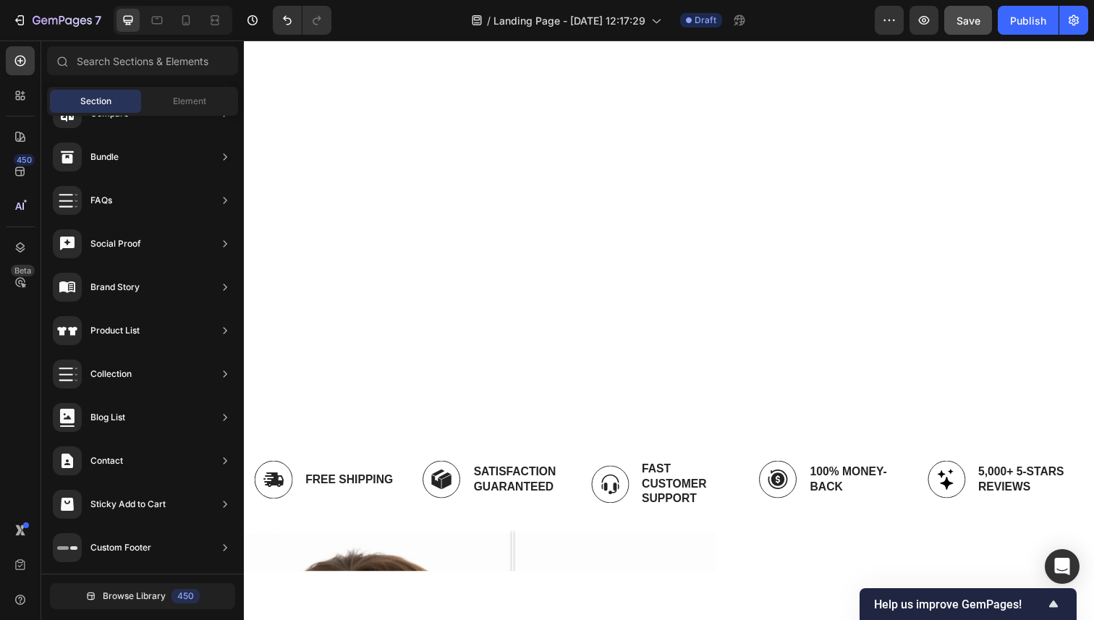
scroll to position [0, 0]
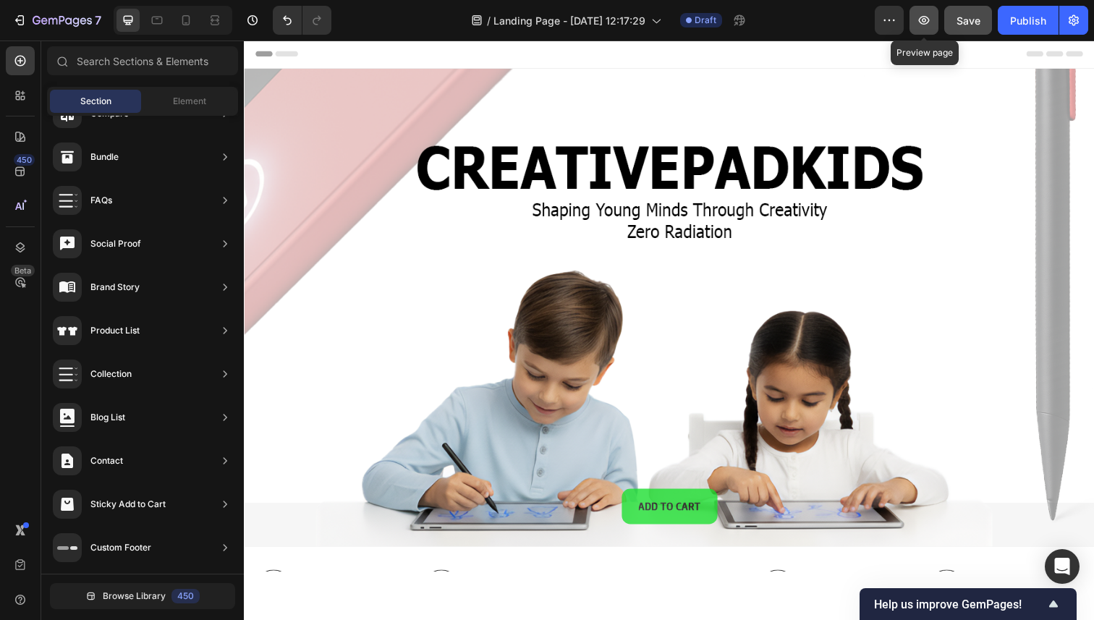
click at [923, 17] on icon "button" at bounding box center [924, 20] width 14 height 14
click at [1027, 25] on div "Publish" at bounding box center [1028, 20] width 36 height 15
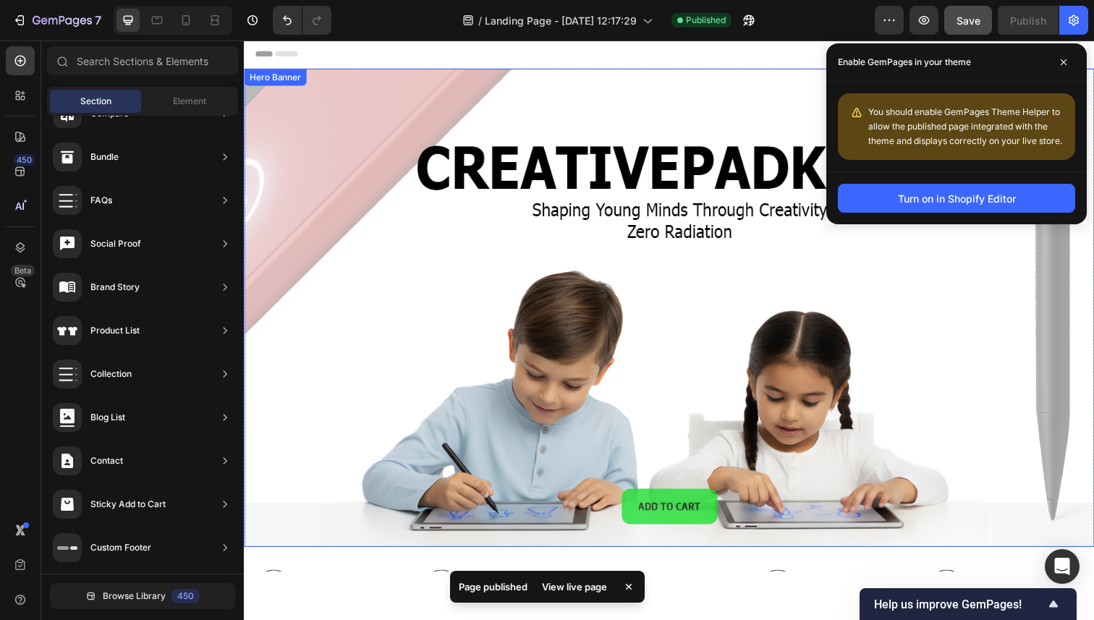
click at [612, 107] on div "Background Image" at bounding box center [678, 313] width 868 height 488
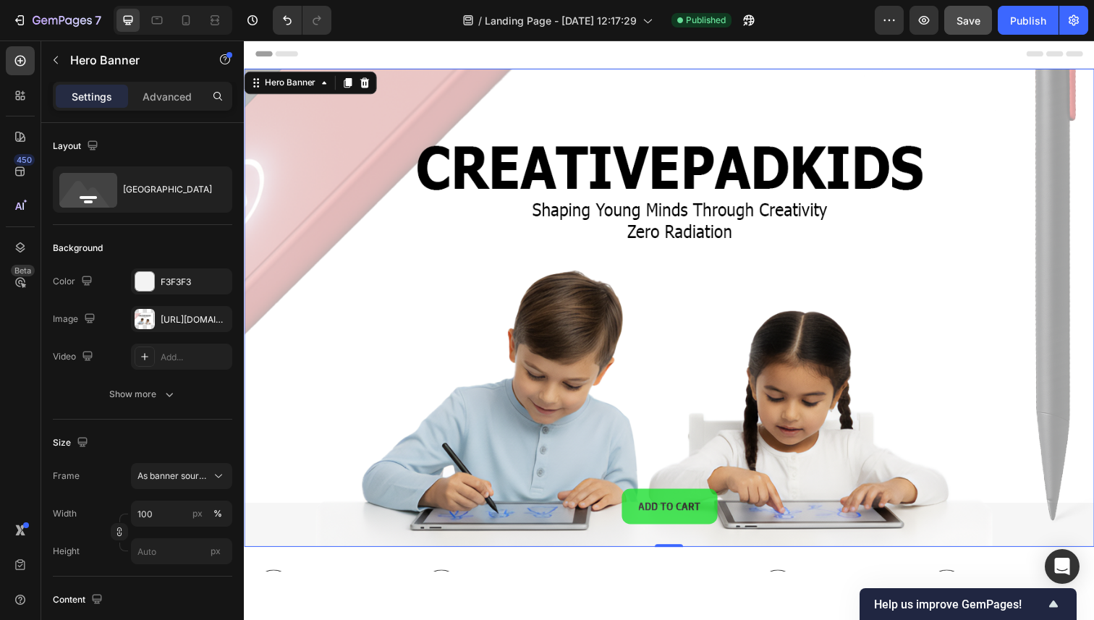
click at [867, 15] on div "/ Landing Page - Sep 24, 12:17:29 Published" at bounding box center [609, 20] width 532 height 29
click at [891, 21] on icon "button" at bounding box center [889, 20] width 14 height 14
click at [855, 25] on div "/ Landing Page - Sep 24, 12:17:29 Published" at bounding box center [609, 20] width 532 height 29
click at [865, 22] on div "/ Landing Page - Sep 24, 12:17:29 Published" at bounding box center [609, 20] width 532 height 29
click at [880, 20] on button "button" at bounding box center [889, 20] width 29 height 29
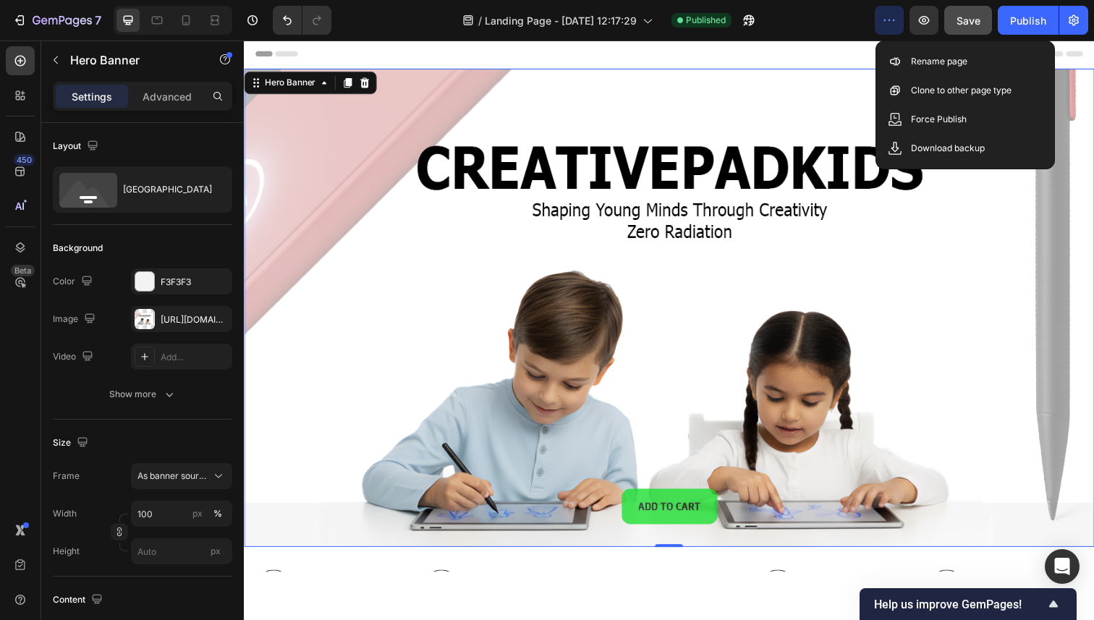
click at [880, 20] on button "button" at bounding box center [889, 20] width 29 height 29
